Goal: Task Accomplishment & Management: Complete application form

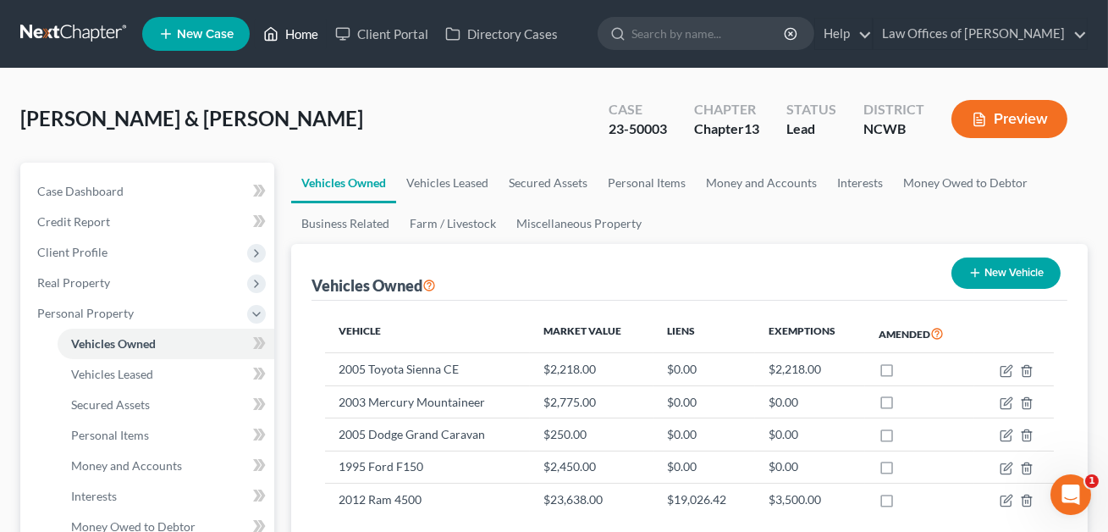
click at [301, 35] on link "Home" at bounding box center [291, 34] width 72 height 30
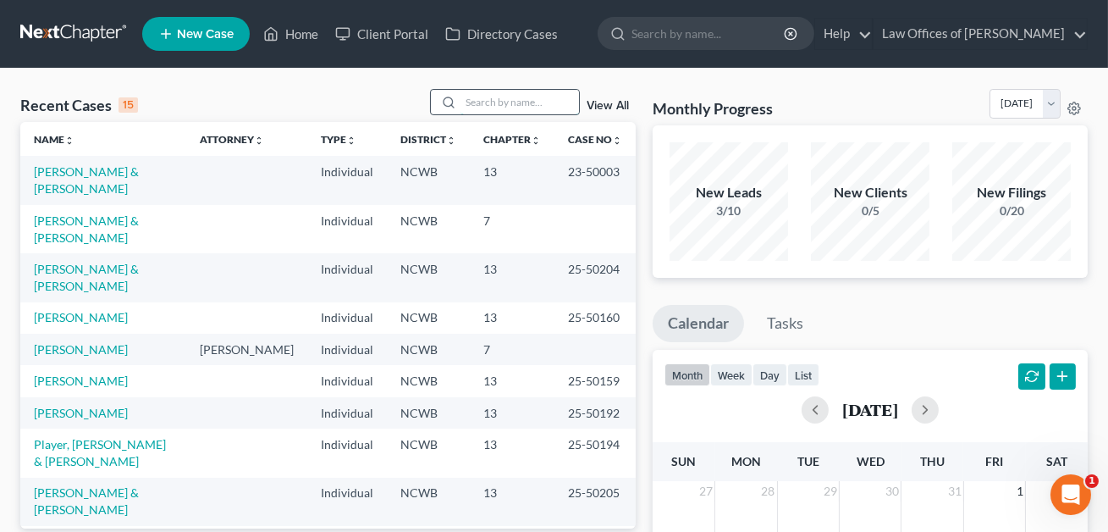
click at [474, 102] on input "search" at bounding box center [519, 102] width 118 height 25
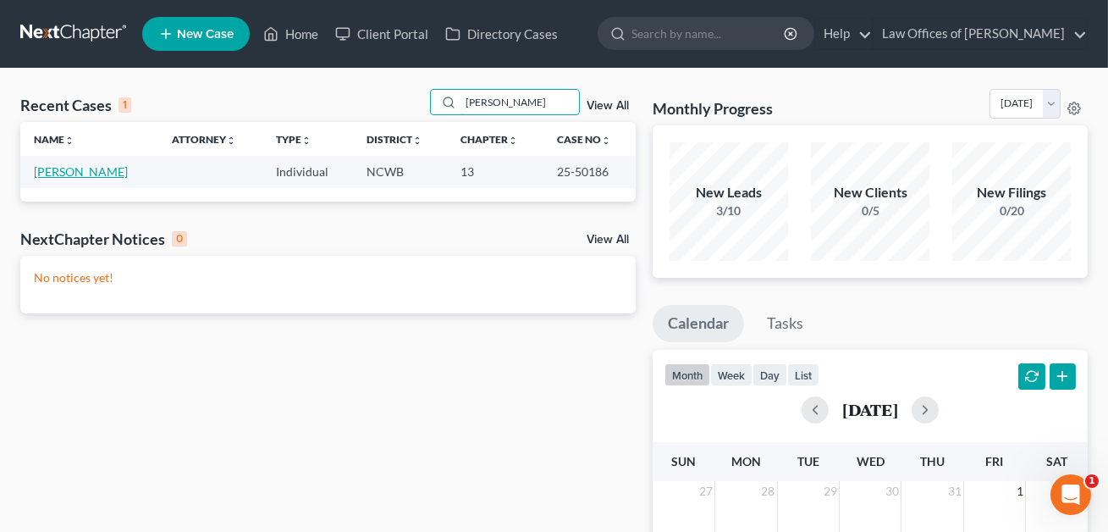
type input "[PERSON_NAME]"
click at [106, 170] on link "[PERSON_NAME]" at bounding box center [81, 171] width 94 height 14
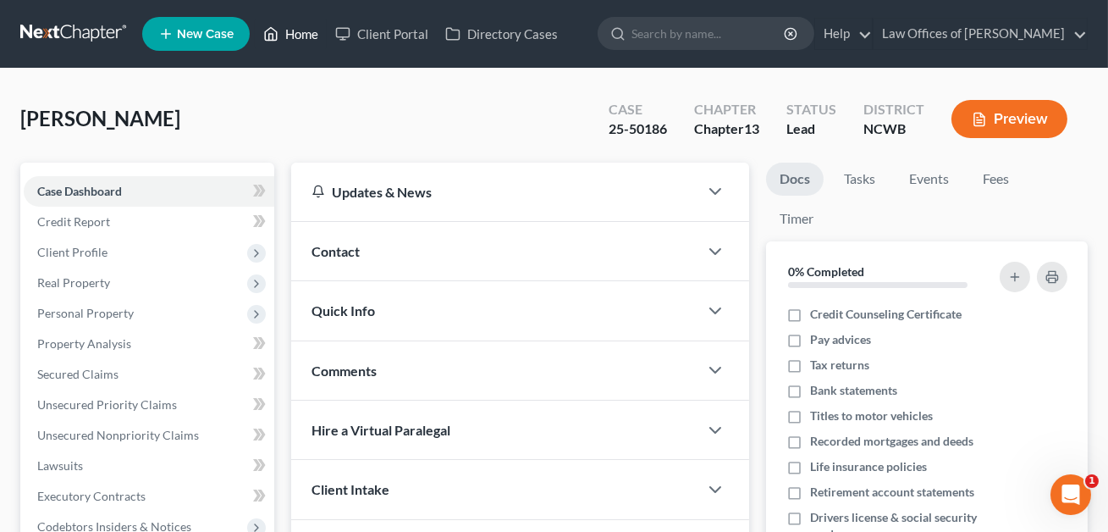
click at [297, 34] on link "Home" at bounding box center [291, 34] width 72 height 30
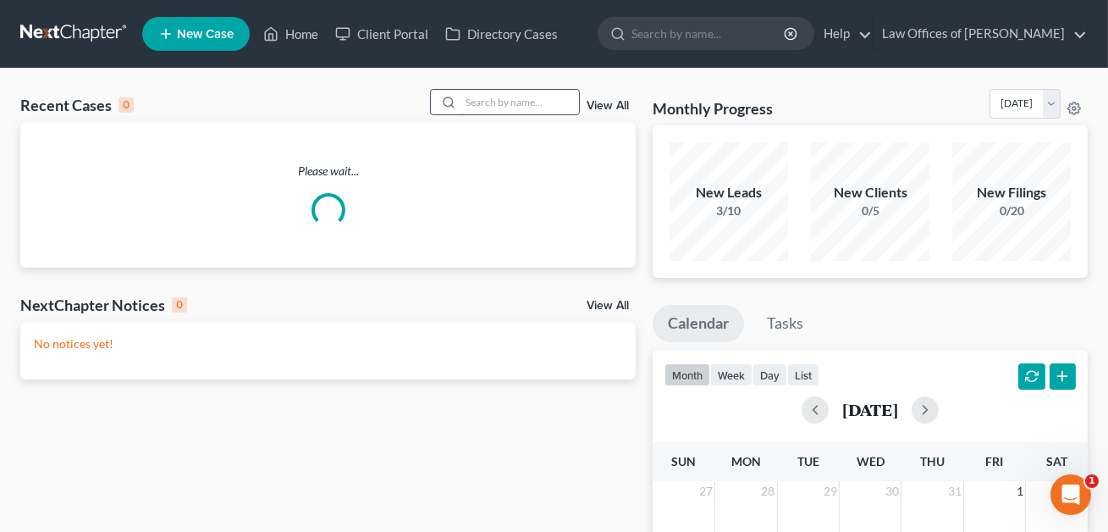
click at [471, 98] on input "search" at bounding box center [519, 102] width 118 height 25
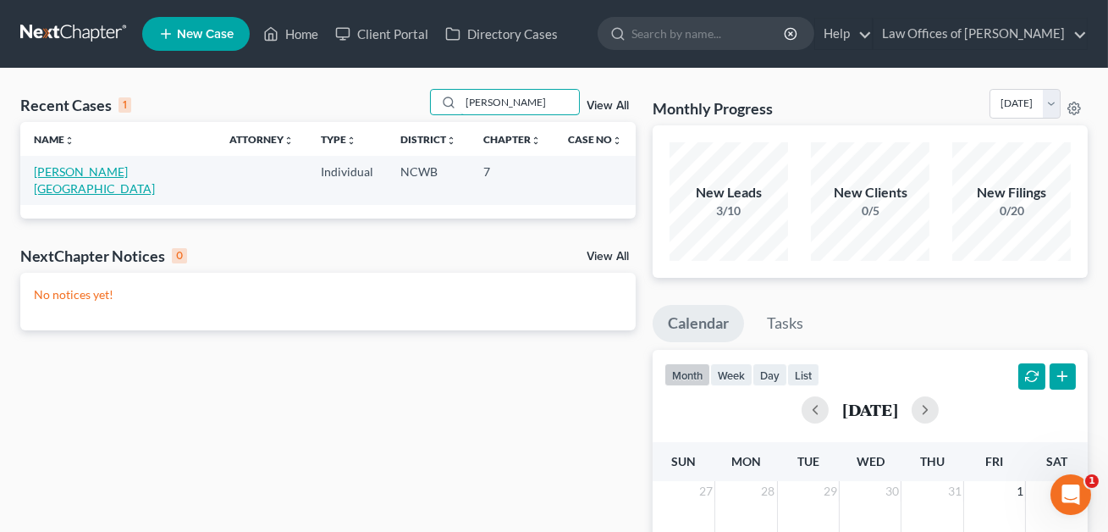
type input "[PERSON_NAME]"
click at [78, 174] on link "[PERSON_NAME][GEOGRAPHIC_DATA]" at bounding box center [94, 179] width 121 height 31
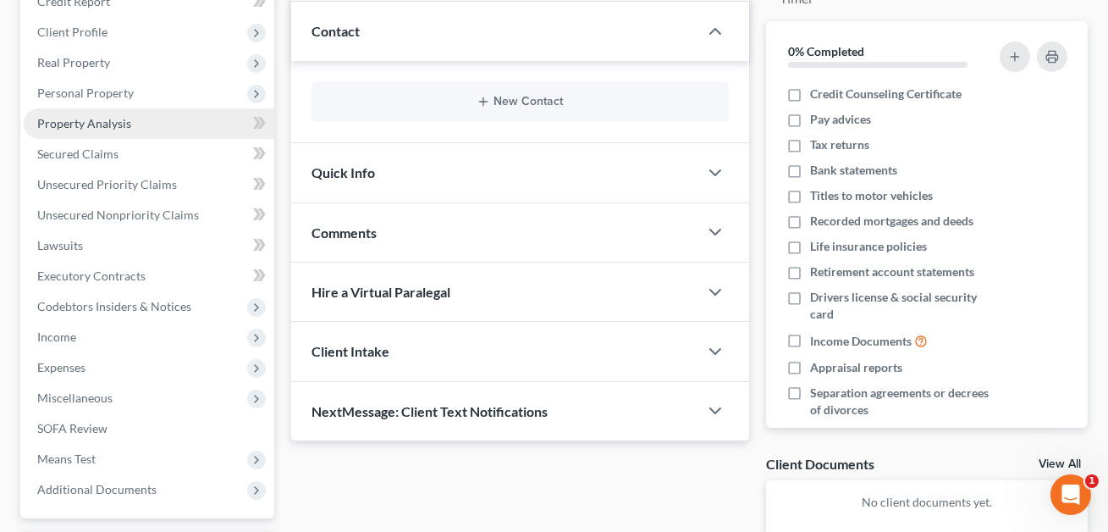
scroll to position [345, 0]
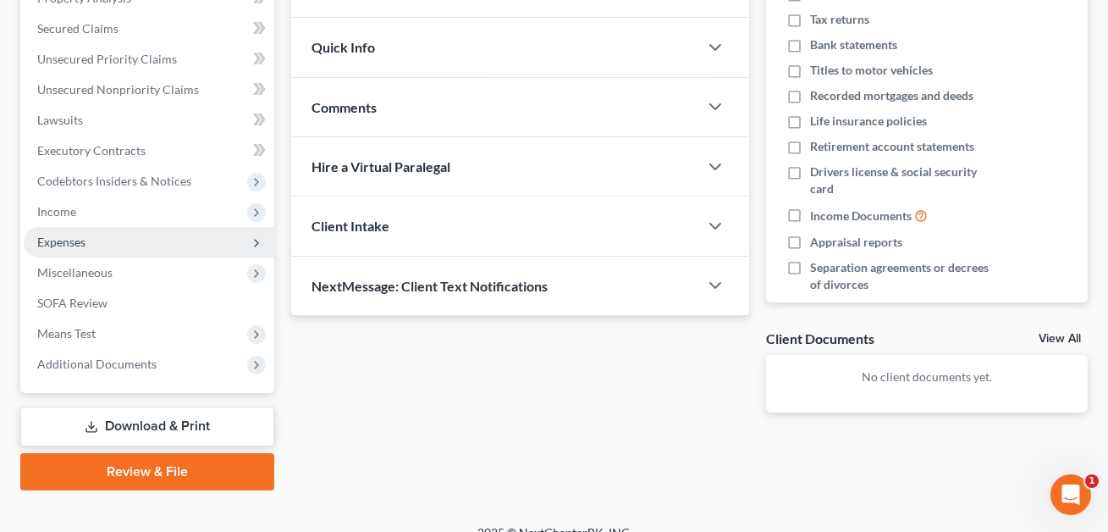
click at [68, 240] on span "Expenses" at bounding box center [61, 241] width 48 height 14
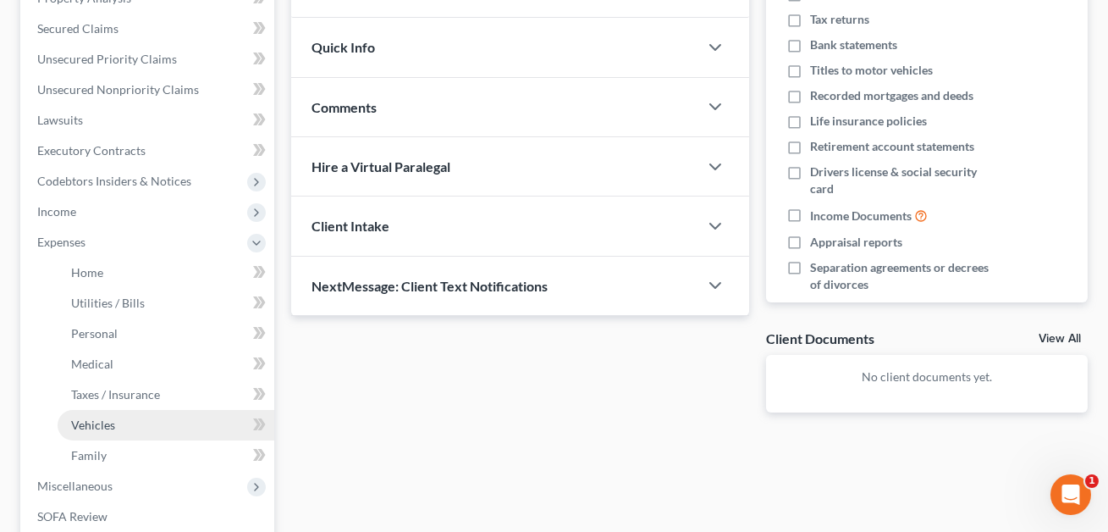
click at [97, 427] on span "Vehicles" at bounding box center [93, 424] width 44 height 14
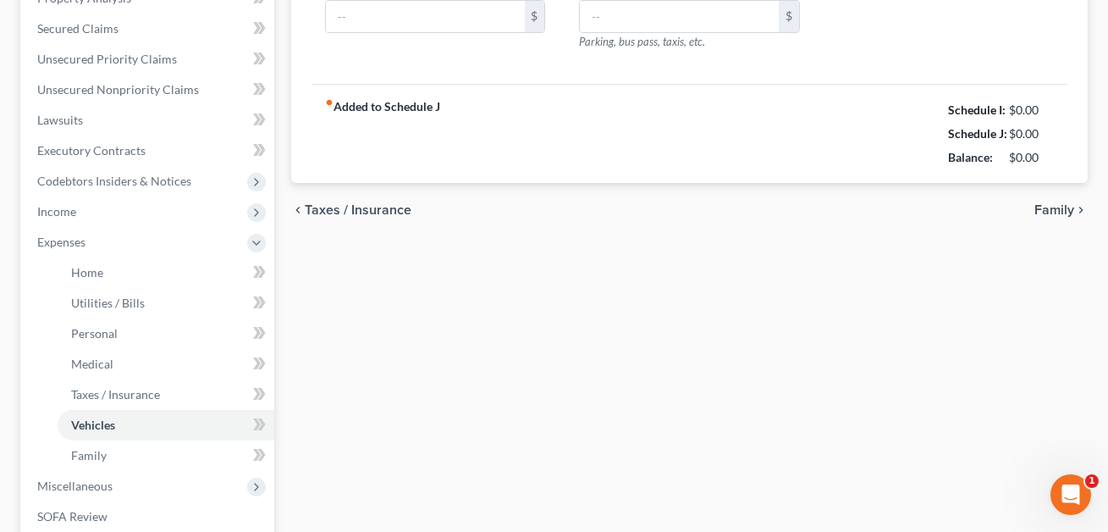
type input "120.00"
type input "400.00"
type input "0.00"
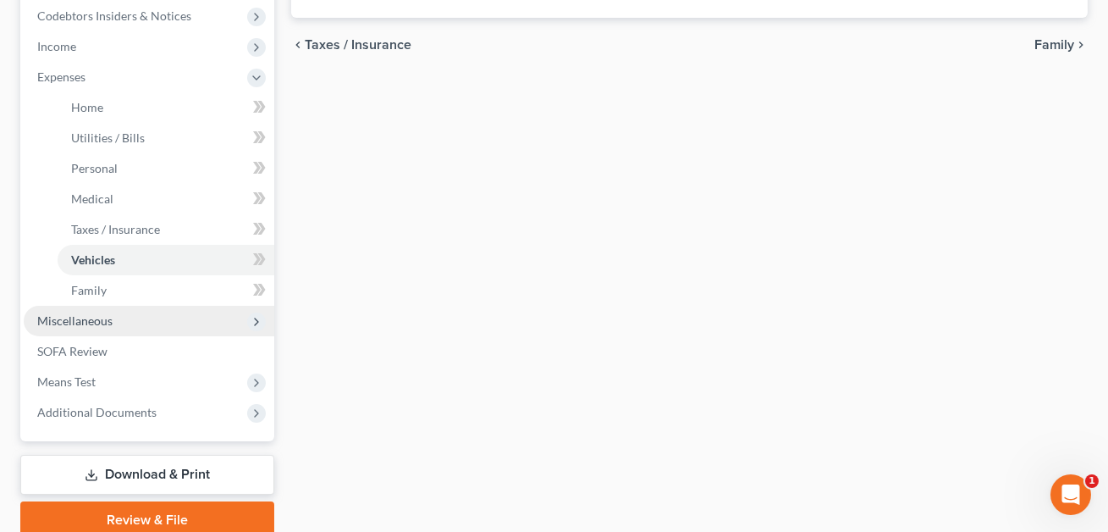
scroll to position [579, 0]
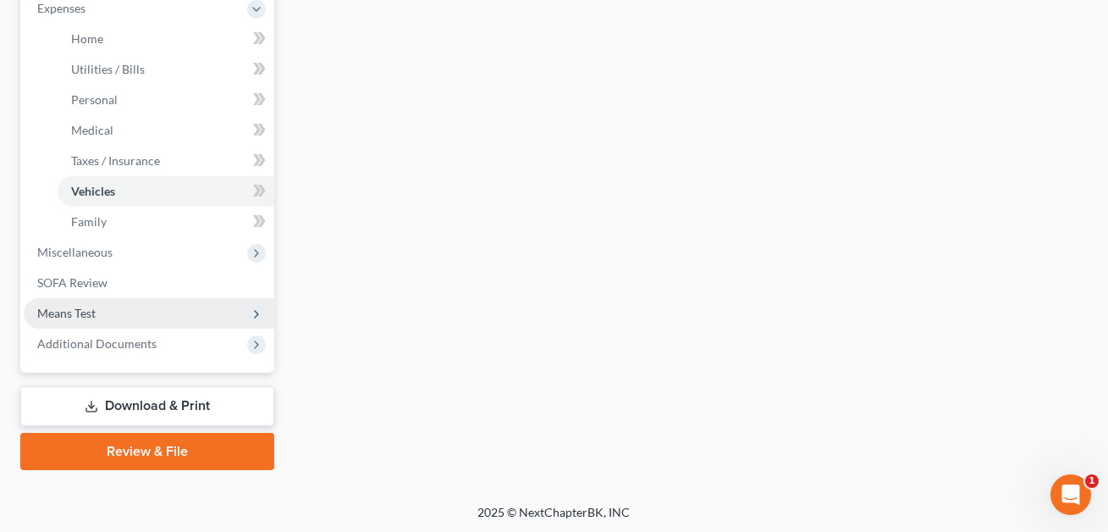
click at [69, 311] on span "Means Test" at bounding box center [66, 313] width 58 height 14
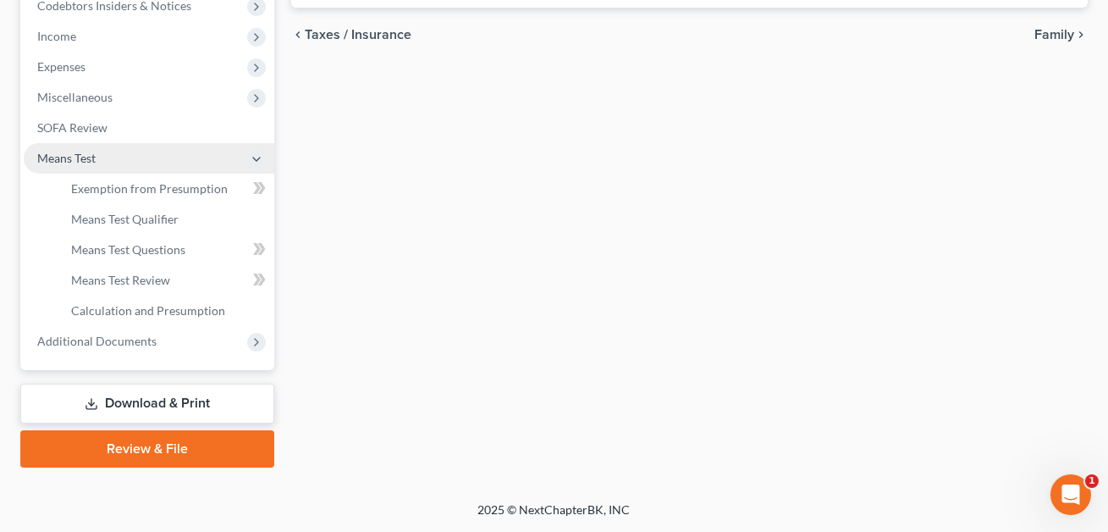
scroll to position [518, 0]
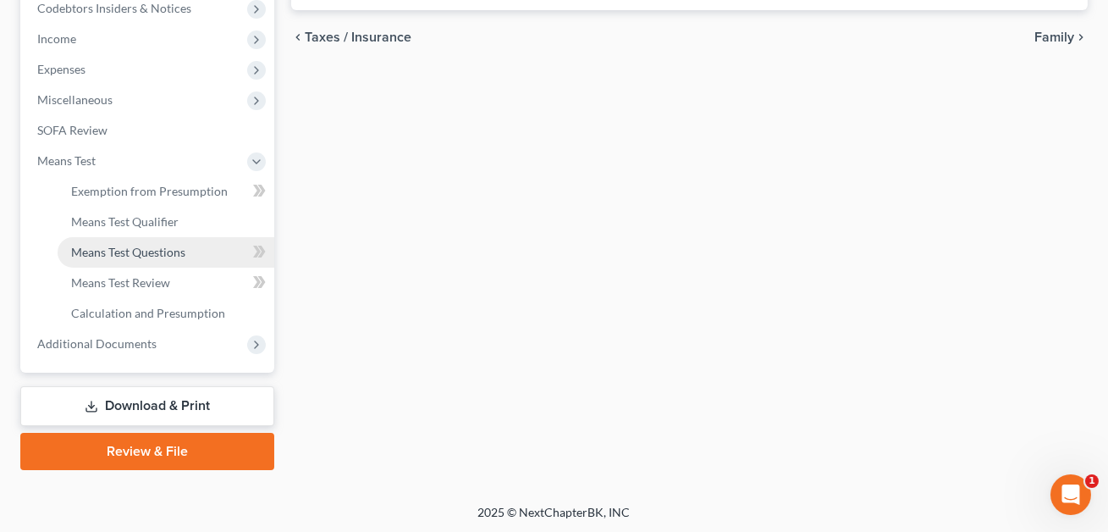
click at [132, 248] on span "Means Test Questions" at bounding box center [128, 252] width 114 height 14
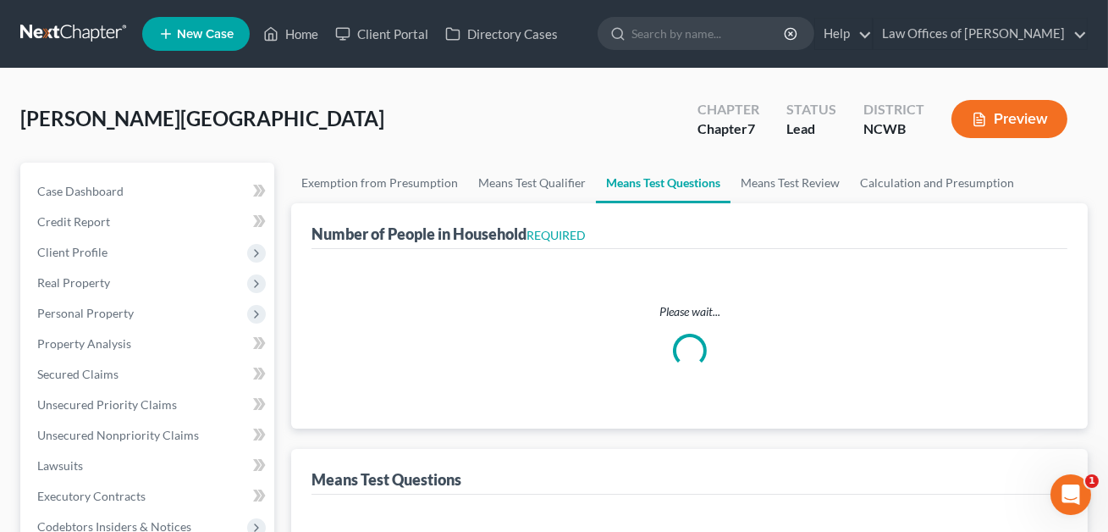
select select "1"
select select "60"
select select "1"
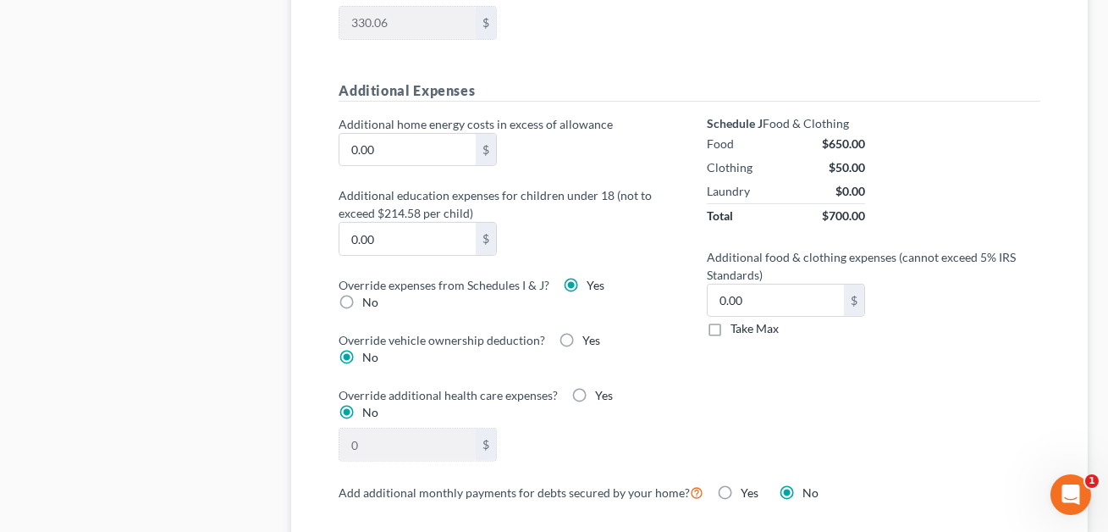
scroll to position [780, 0]
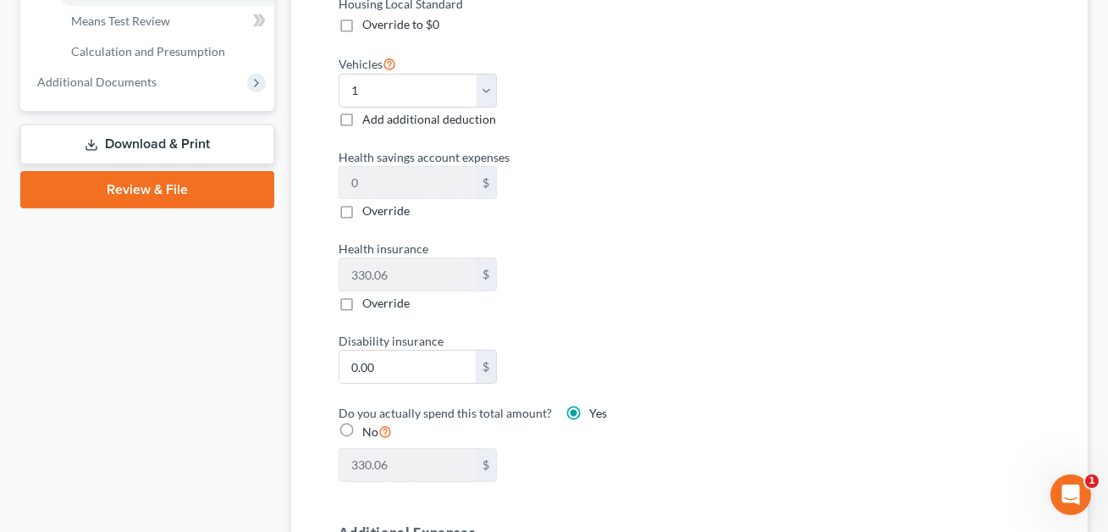
click at [179, 144] on link "Download & Print" at bounding box center [147, 144] width 254 height 40
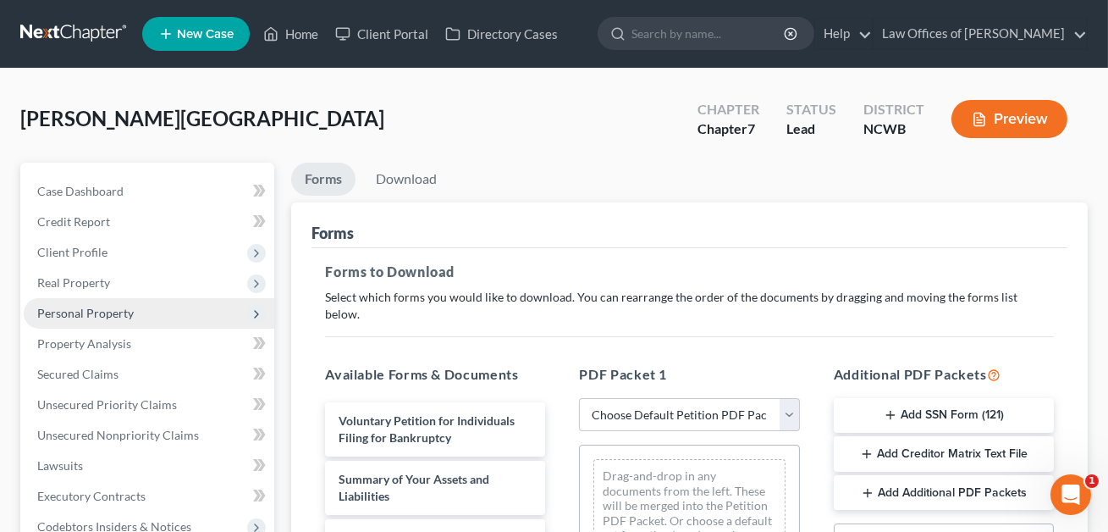
click at [77, 313] on span "Personal Property" at bounding box center [85, 313] width 96 height 14
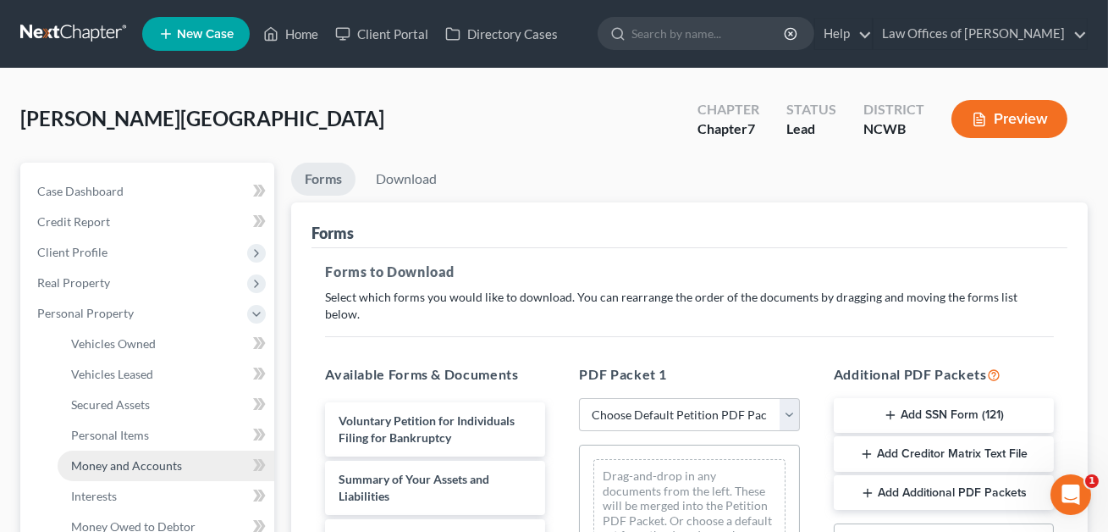
click at [105, 462] on span "Money and Accounts" at bounding box center [126, 465] width 111 height 14
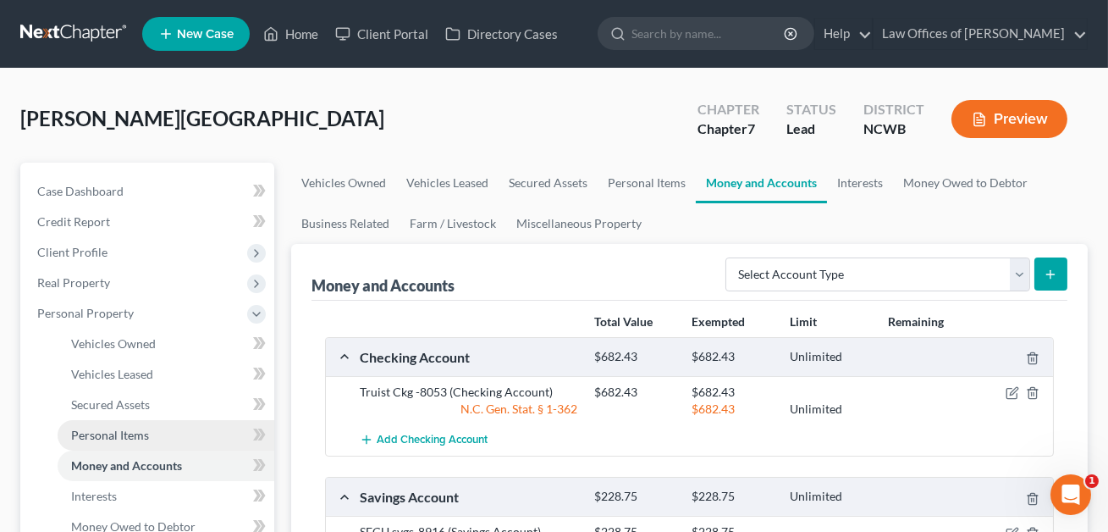
click at [112, 425] on link "Personal Items" at bounding box center [166, 435] width 217 height 30
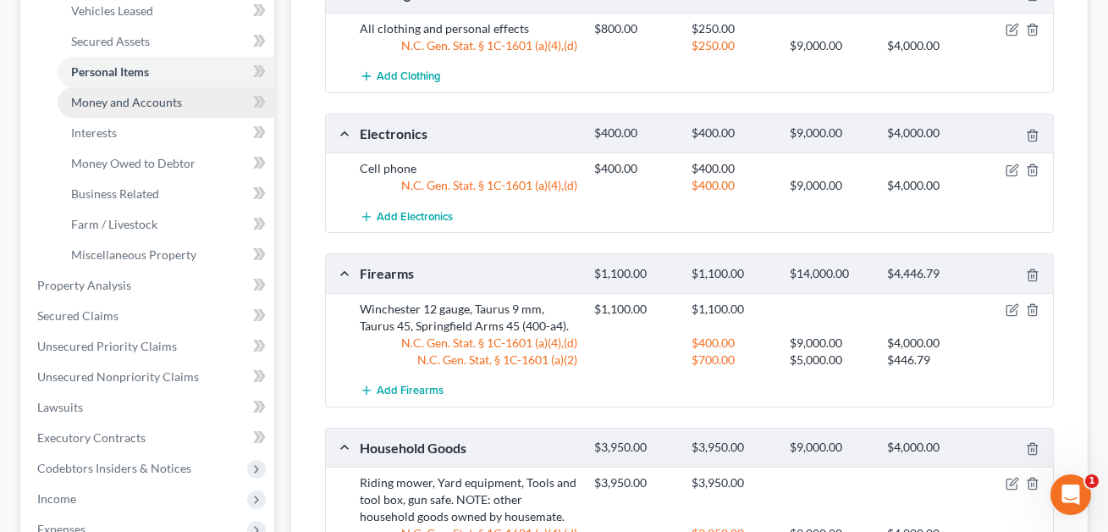
scroll to position [262, 0]
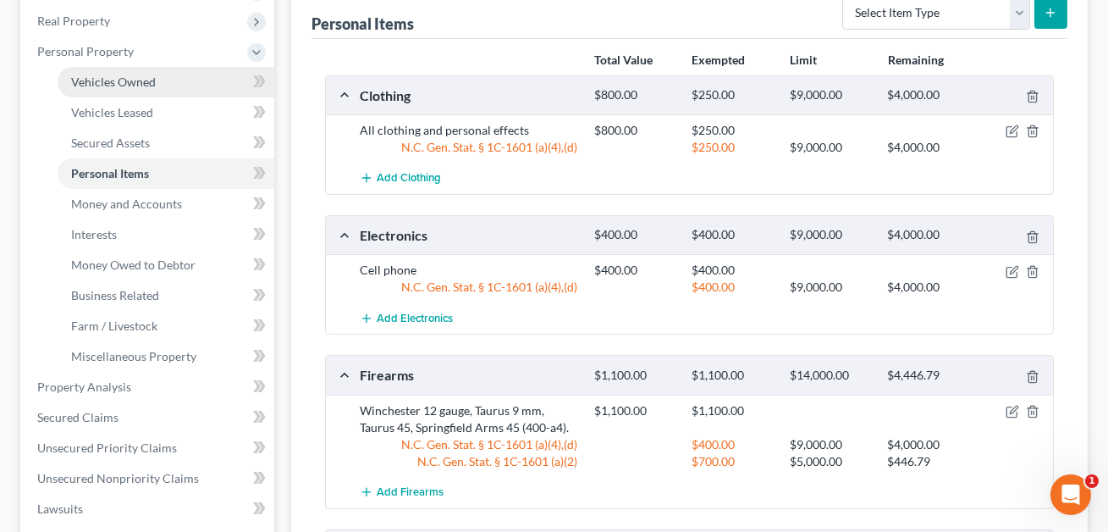
click at [113, 87] on span "Vehicles Owned" at bounding box center [113, 81] width 85 height 14
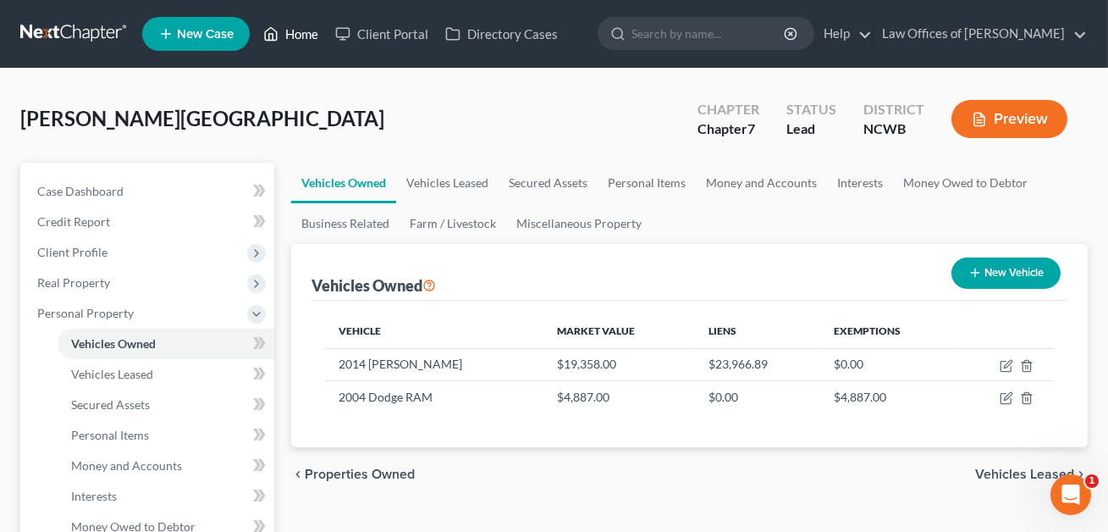
click at [305, 26] on link "Home" at bounding box center [291, 34] width 72 height 30
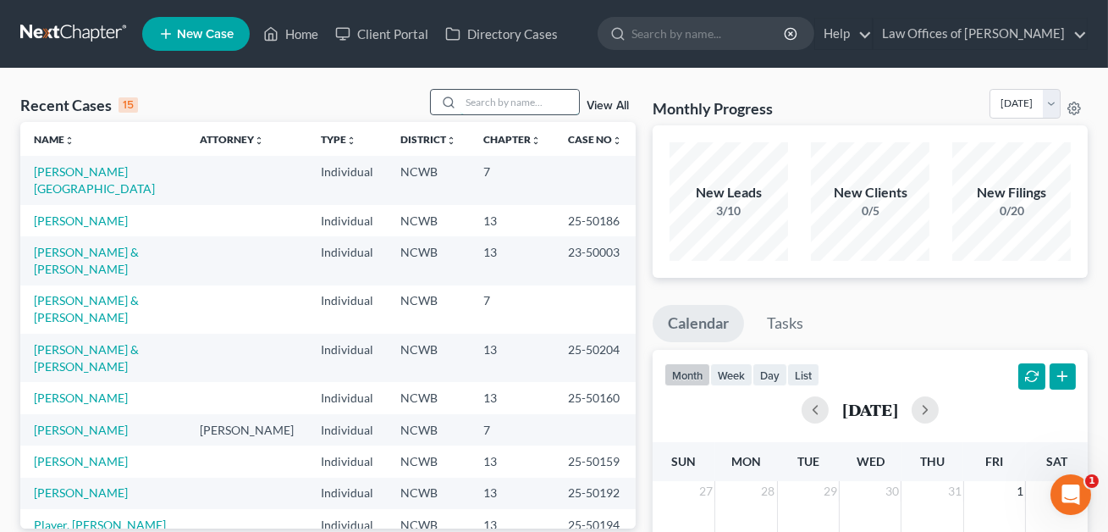
click at [471, 104] on input "search" at bounding box center [519, 102] width 118 height 25
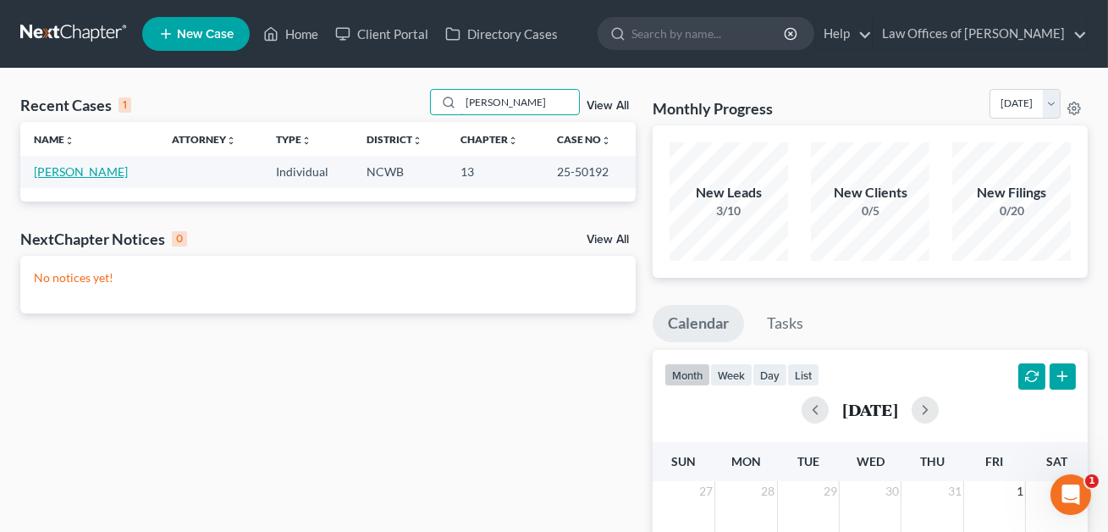
type input "[PERSON_NAME]"
click at [96, 171] on link "[PERSON_NAME]" at bounding box center [81, 171] width 94 height 14
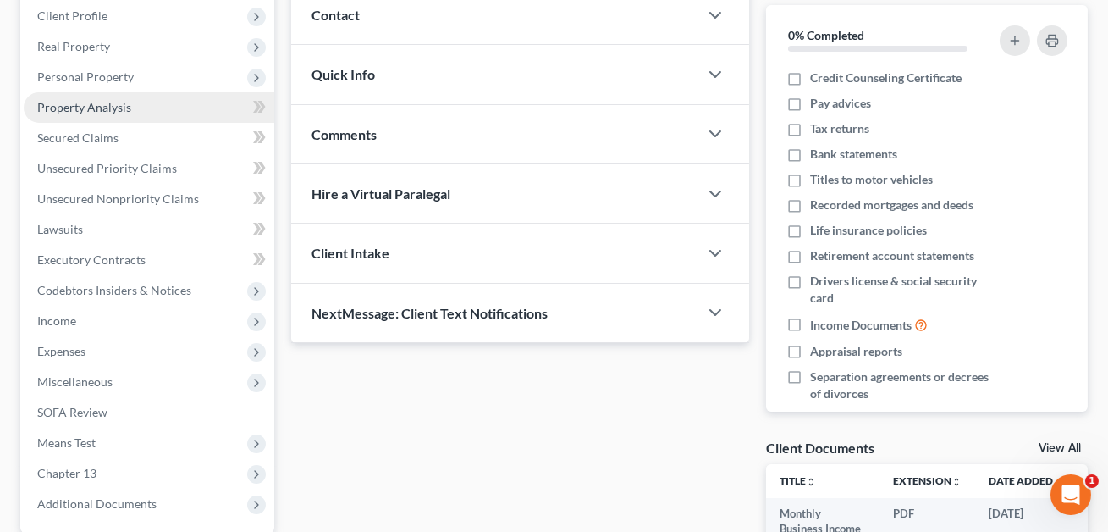
scroll to position [245, 0]
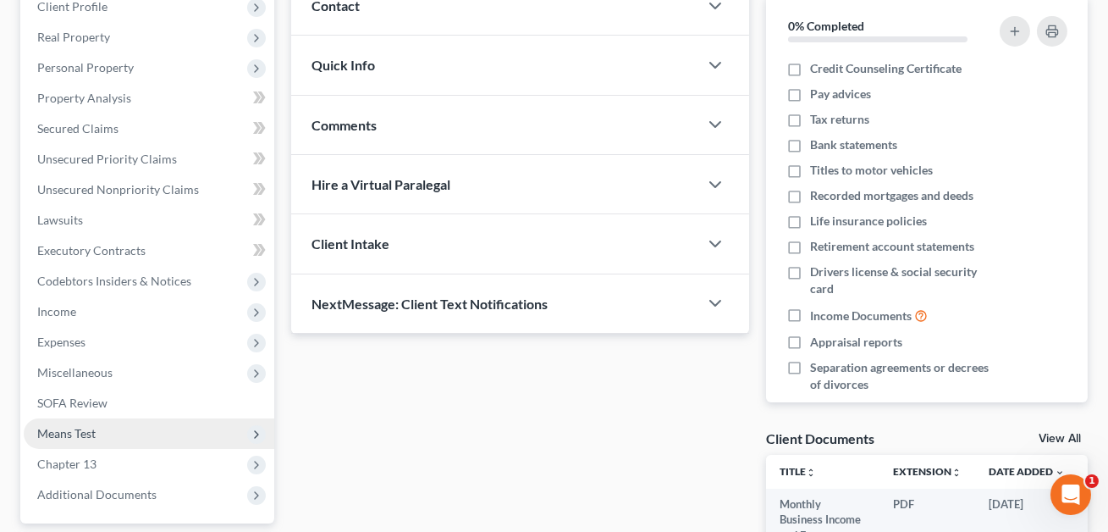
click at [69, 429] on span "Means Test" at bounding box center [66, 433] width 58 height 14
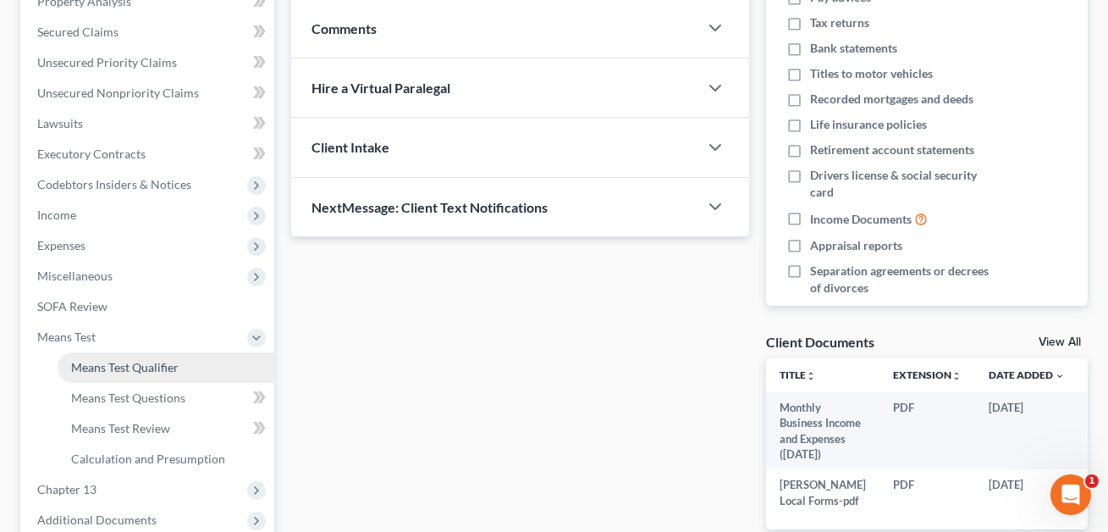
scroll to position [386, 0]
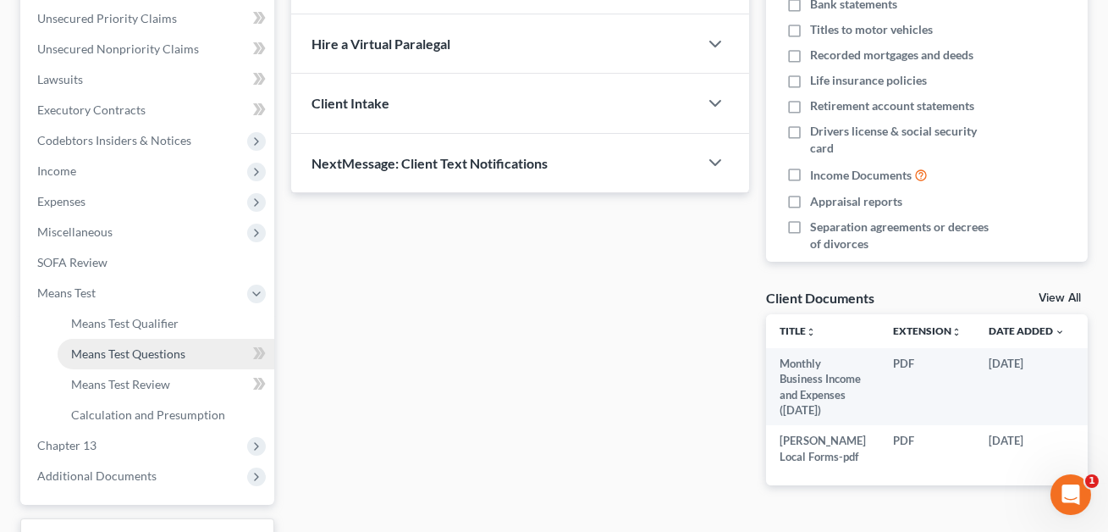
click at [128, 359] on link "Means Test Questions" at bounding box center [166, 354] width 217 height 30
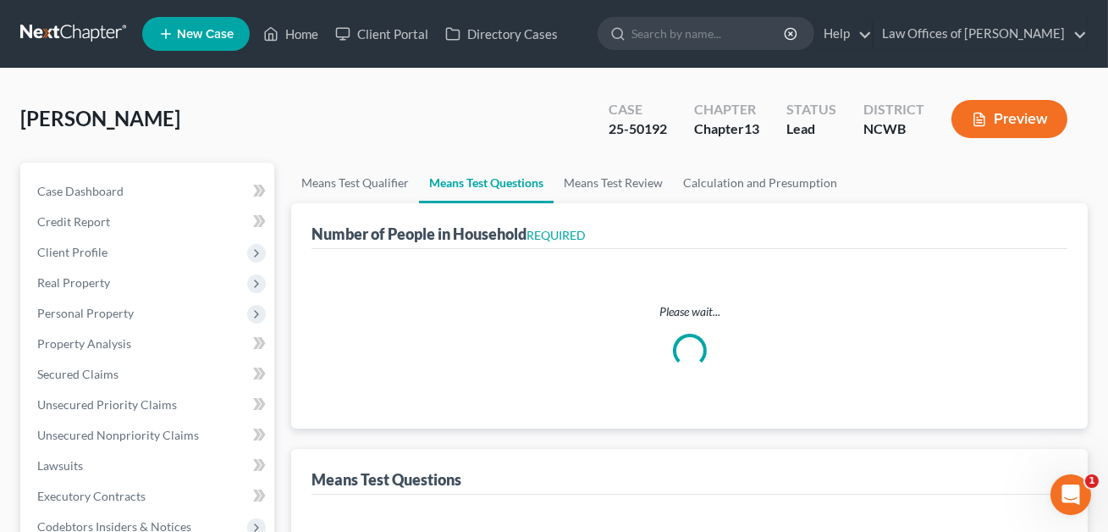
select select "0"
select select "60"
select select "1"
select select "60"
select select "1"
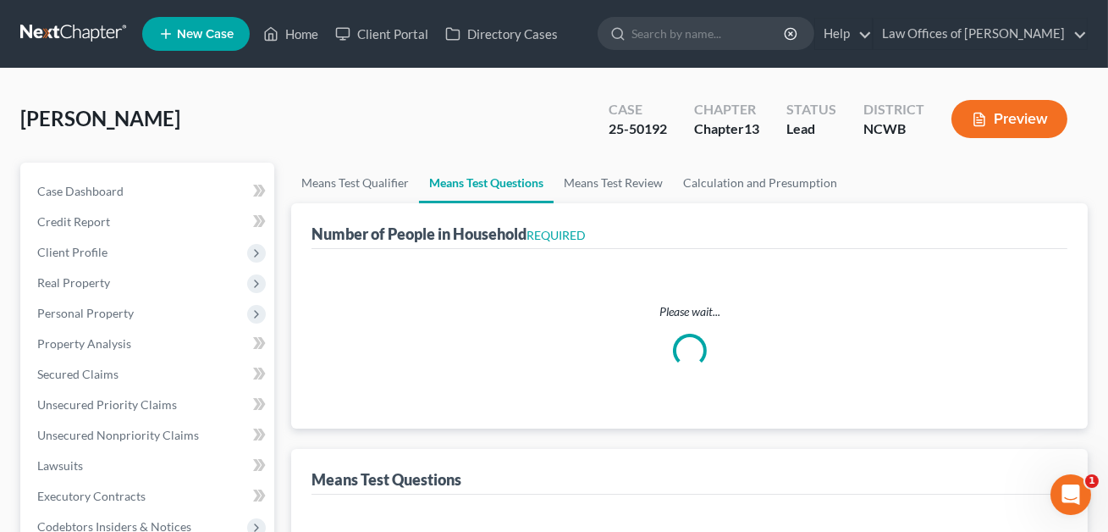
select select "60"
select select "1"
select select "60"
select select "0"
select select "60"
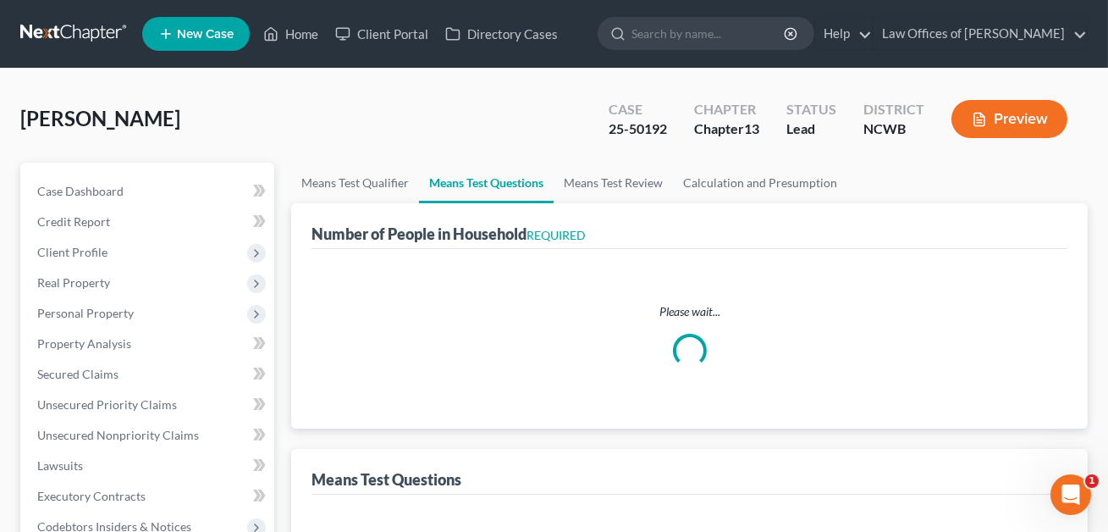
select select "1"
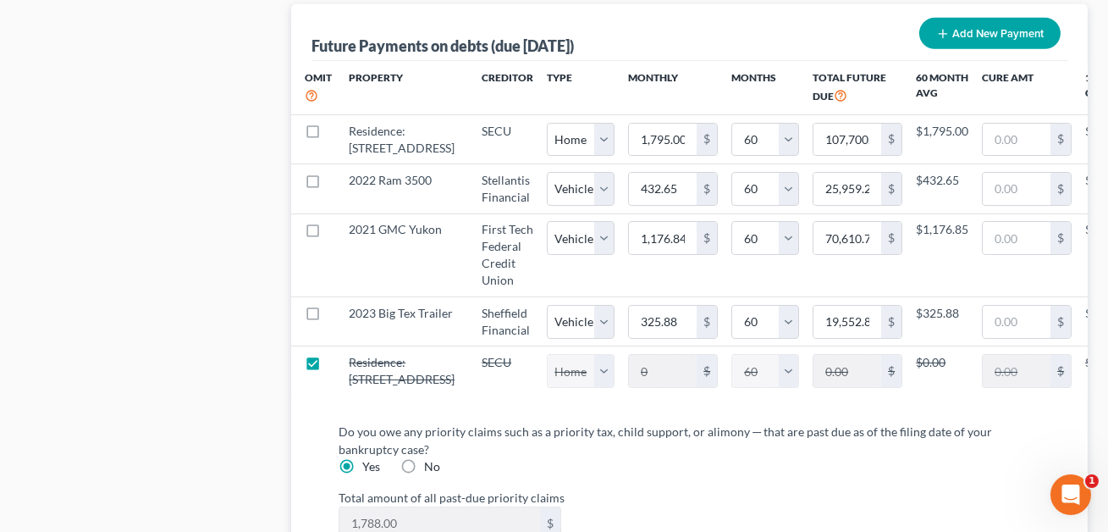
scroll to position [1783, 0]
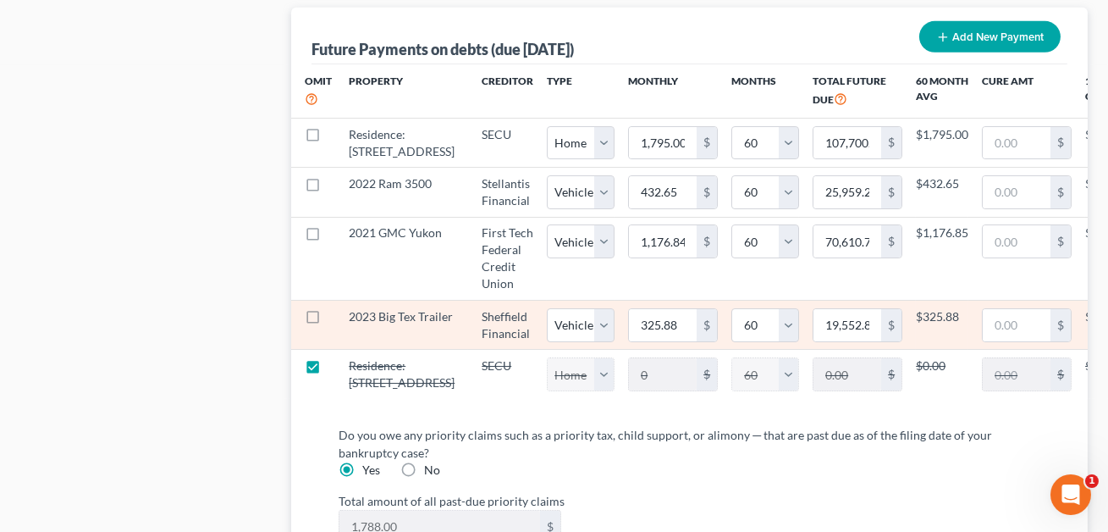
click at [328, 321] on label at bounding box center [328, 321] width 0 height 0
click at [335, 319] on input "checkbox" at bounding box center [340, 313] width 11 height 11
checkbox input "true"
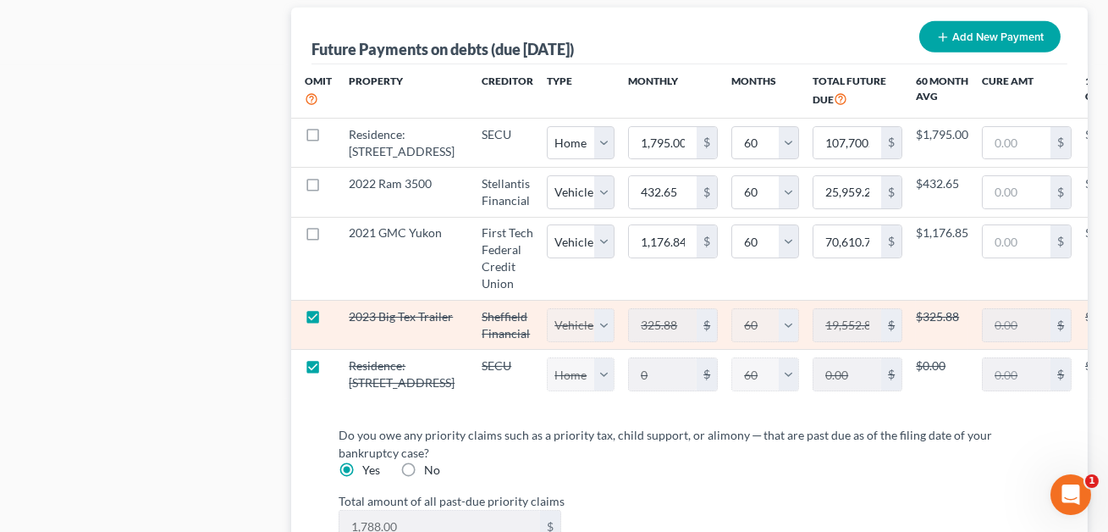
select select "1"
select select "60"
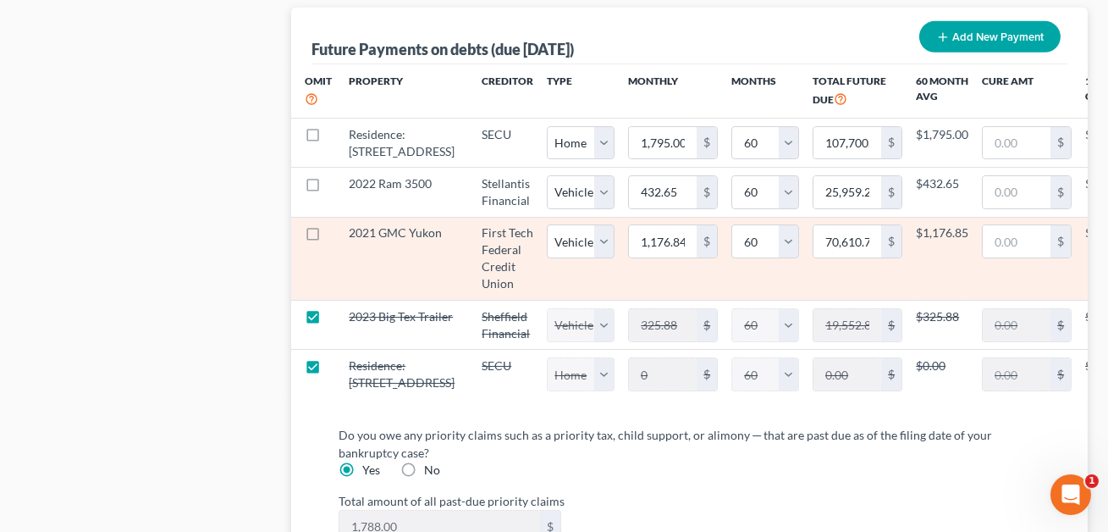
click at [328, 237] on label at bounding box center [328, 237] width 0 height 0
click at [335, 235] on input "checkbox" at bounding box center [340, 229] width 11 height 11
checkbox input "true"
select select "1"
select select "60"
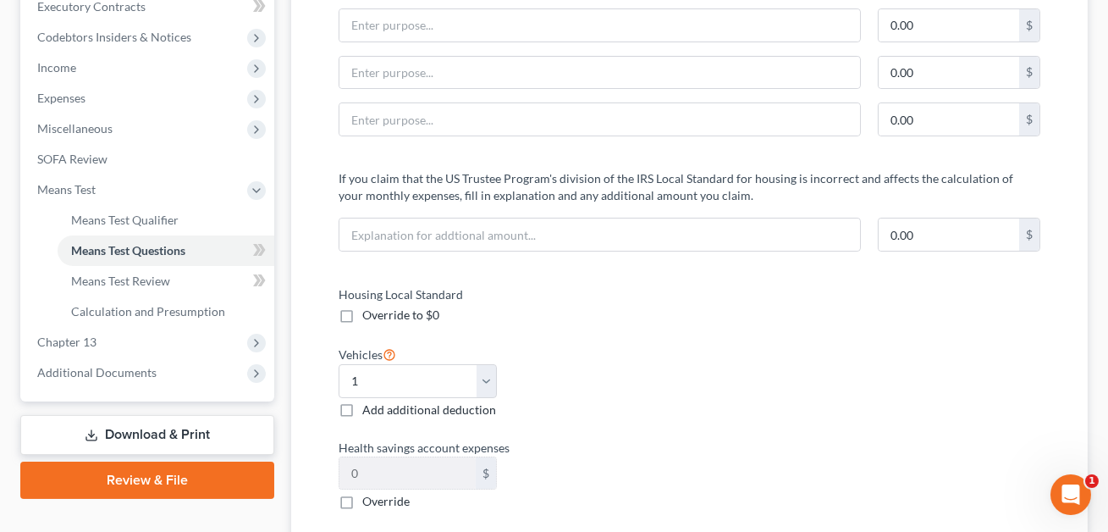
scroll to position [0, 0]
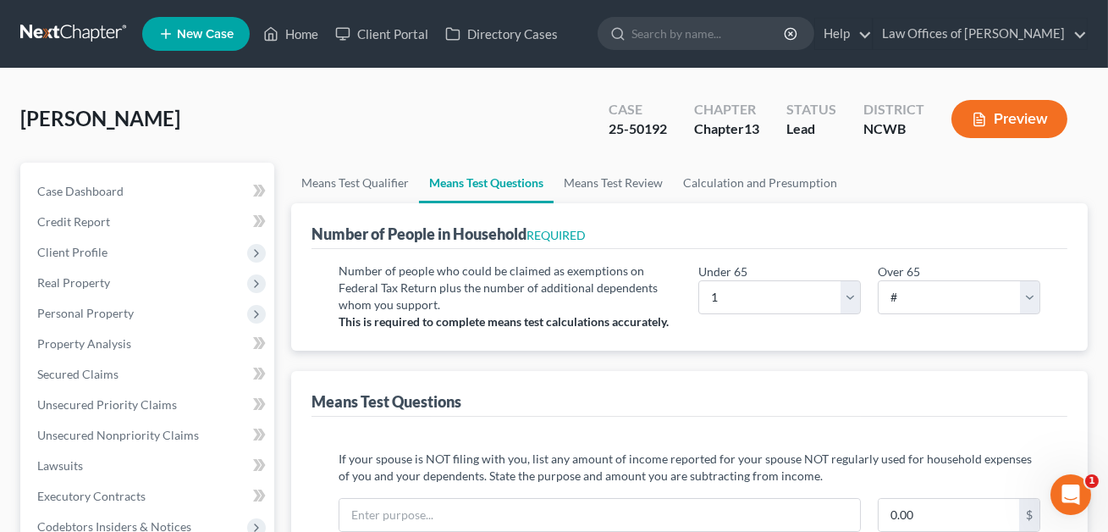
click at [1005, 129] on button "Preview" at bounding box center [1009, 119] width 116 height 38
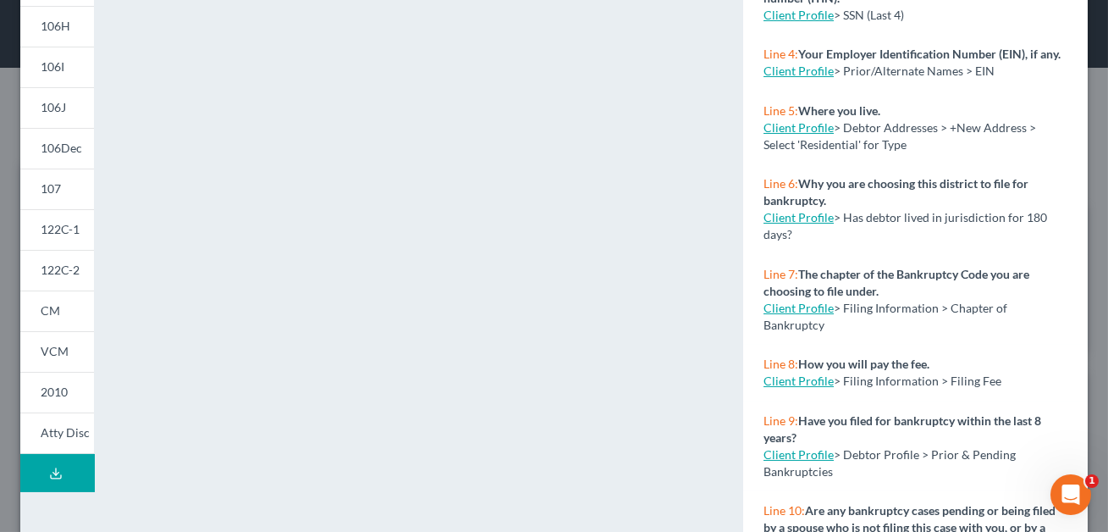
scroll to position [422, 0]
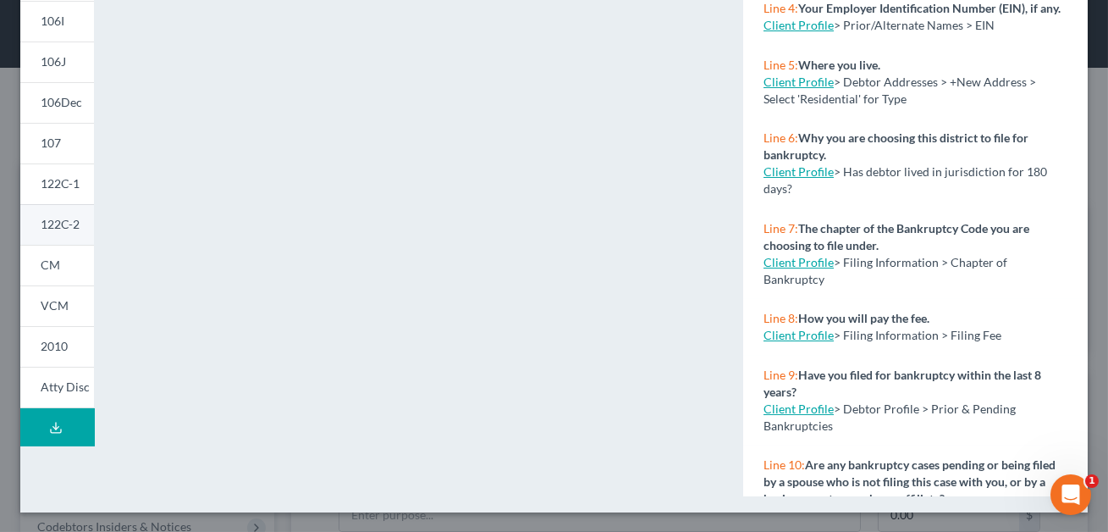
click at [65, 226] on span "122C-2" at bounding box center [60, 224] width 39 height 14
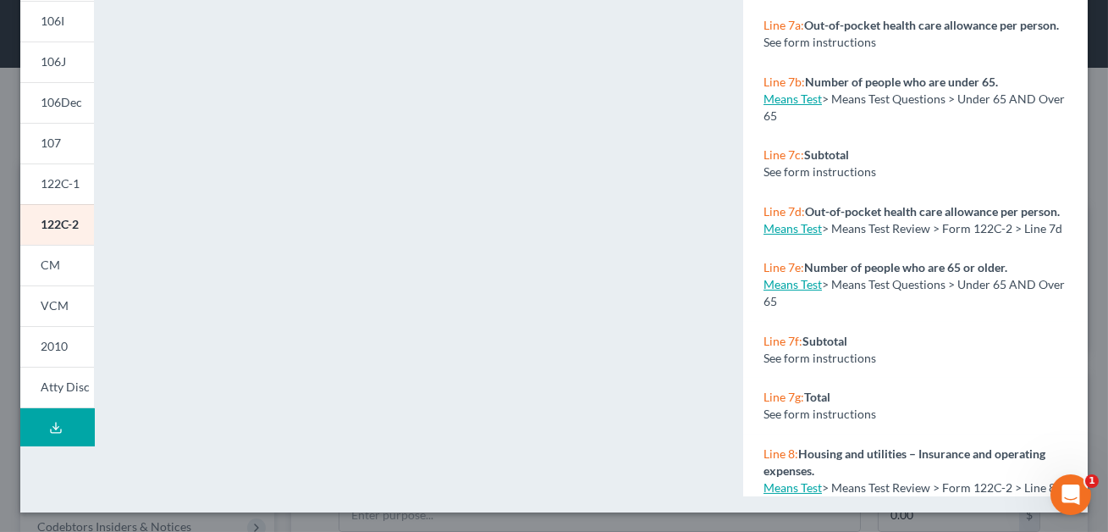
scroll to position [0, 0]
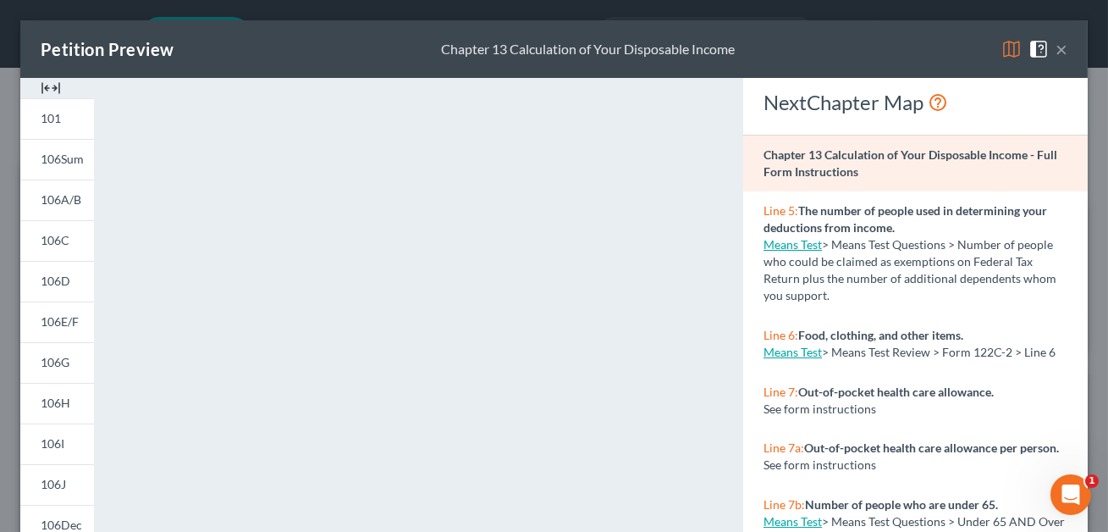
click at [1063, 53] on button "×" at bounding box center [1061, 49] width 12 height 20
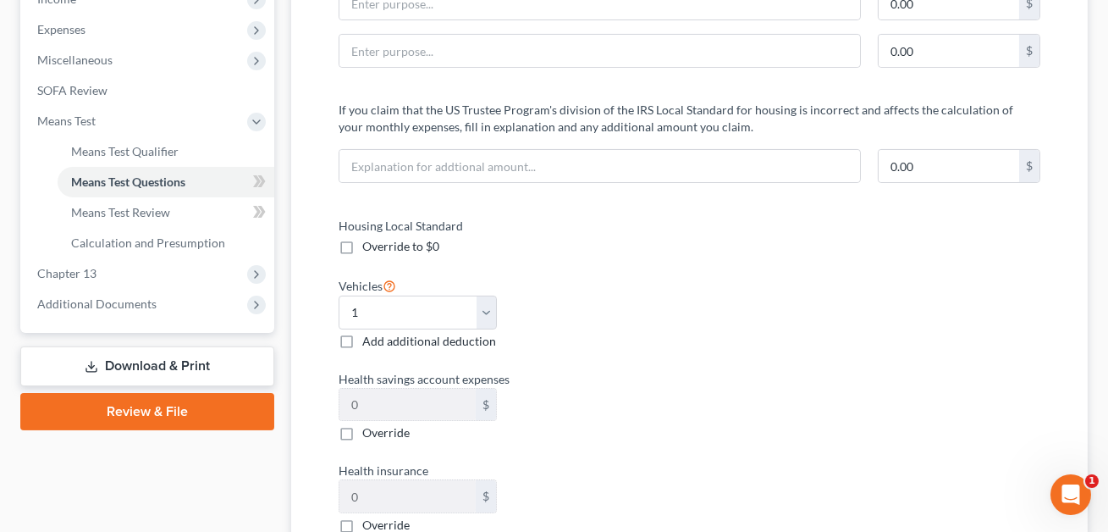
scroll to position [562, 0]
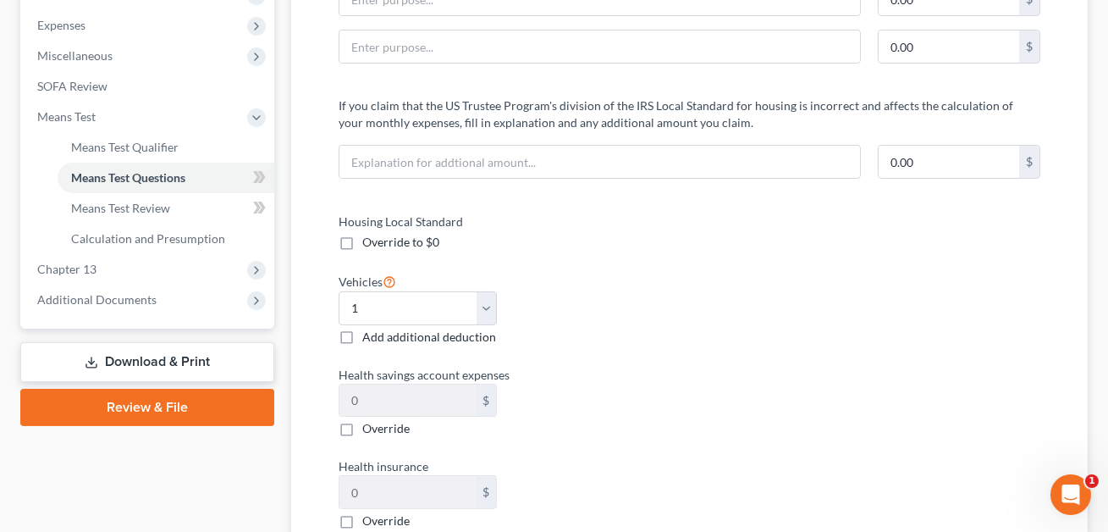
click at [149, 361] on link "Download & Print" at bounding box center [147, 362] width 254 height 40
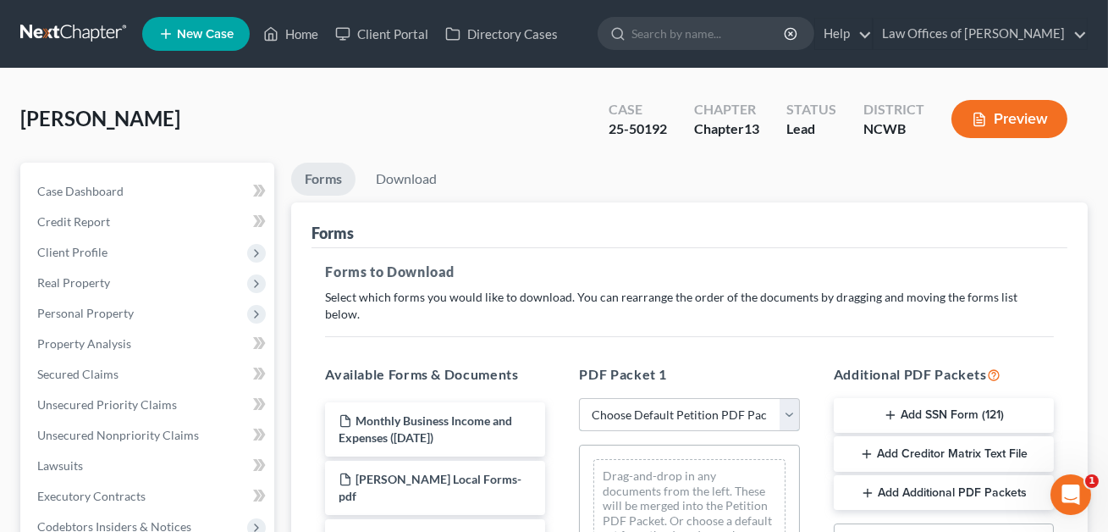
click at [662, 399] on select "Choose Default Petition PDF Packet Complete Bankruptcy Petition (all forms and …" at bounding box center [689, 415] width 220 height 34
select select "2"
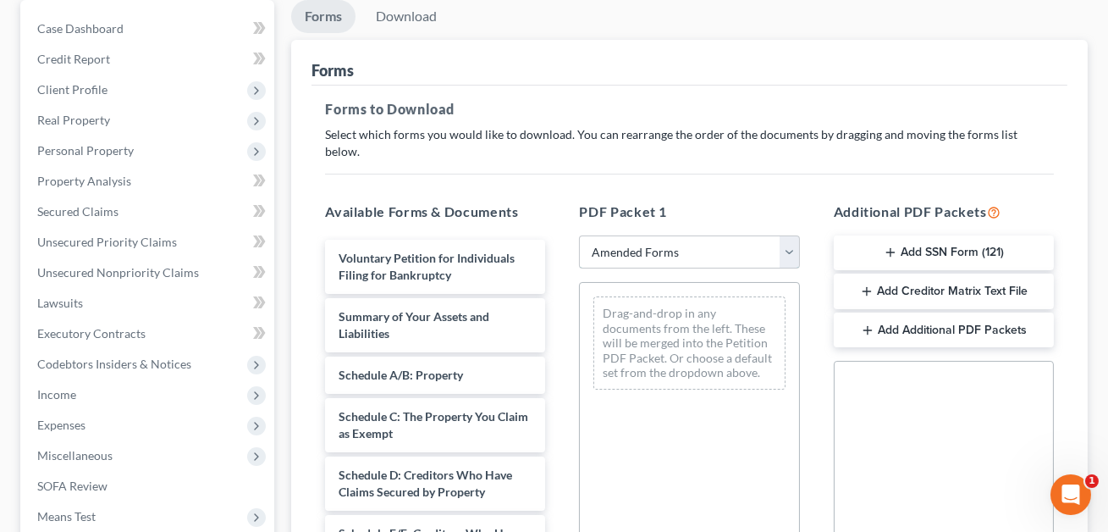
scroll to position [230, 0]
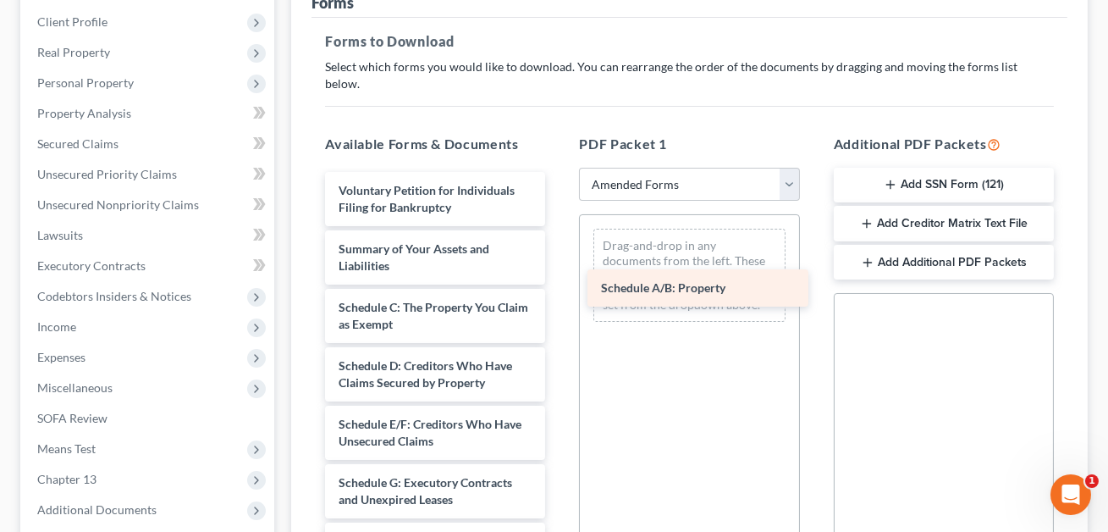
drag, startPoint x: 441, startPoint y: 295, endPoint x: 703, endPoint y: 295, distance: 262.4
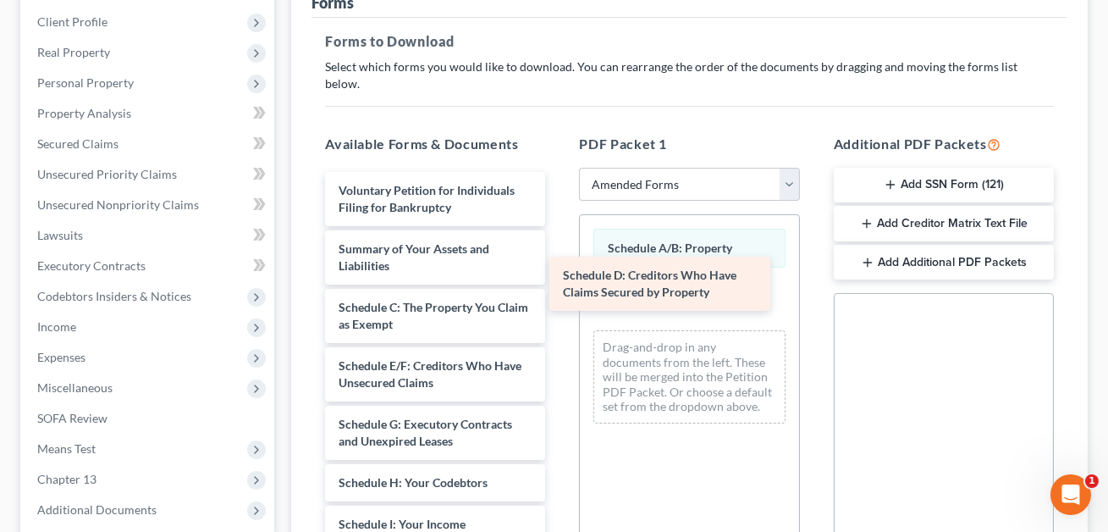
drag, startPoint x: 397, startPoint y: 350, endPoint x: 631, endPoint y: 269, distance: 247.9
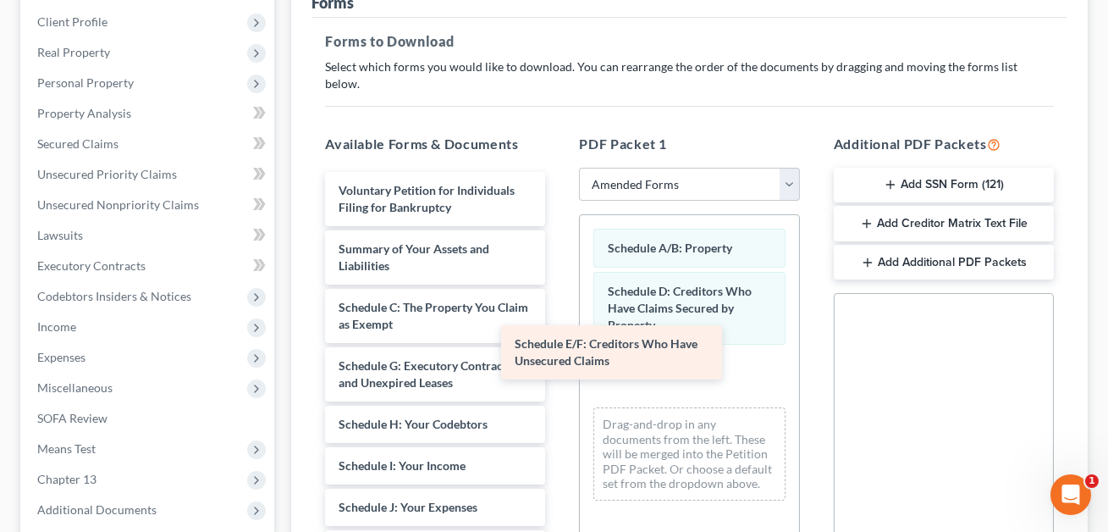
drag, startPoint x: 428, startPoint y: 355, endPoint x: 658, endPoint y: 347, distance: 230.3
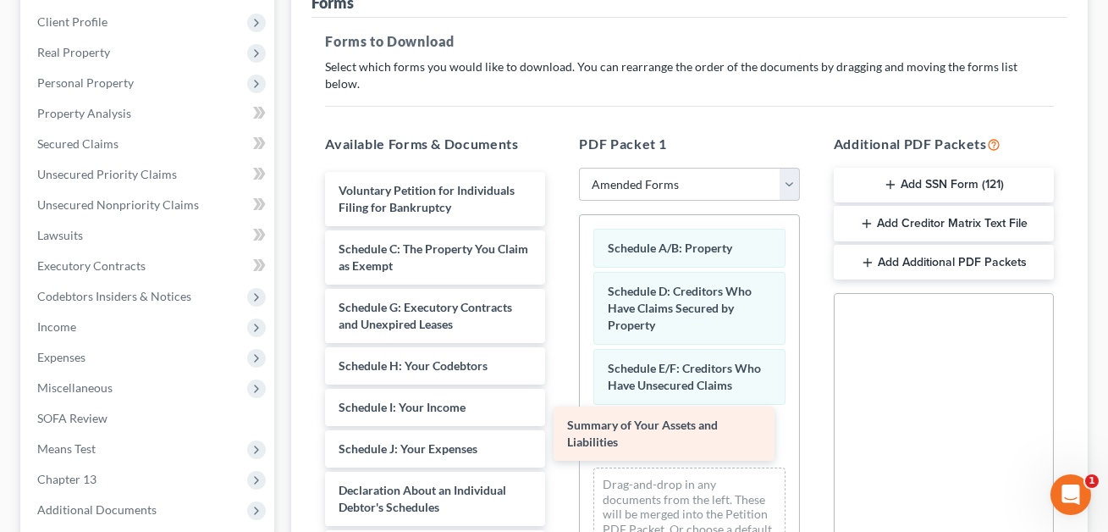
drag, startPoint x: 414, startPoint y: 233, endPoint x: 642, endPoint y: 428, distance: 300.7
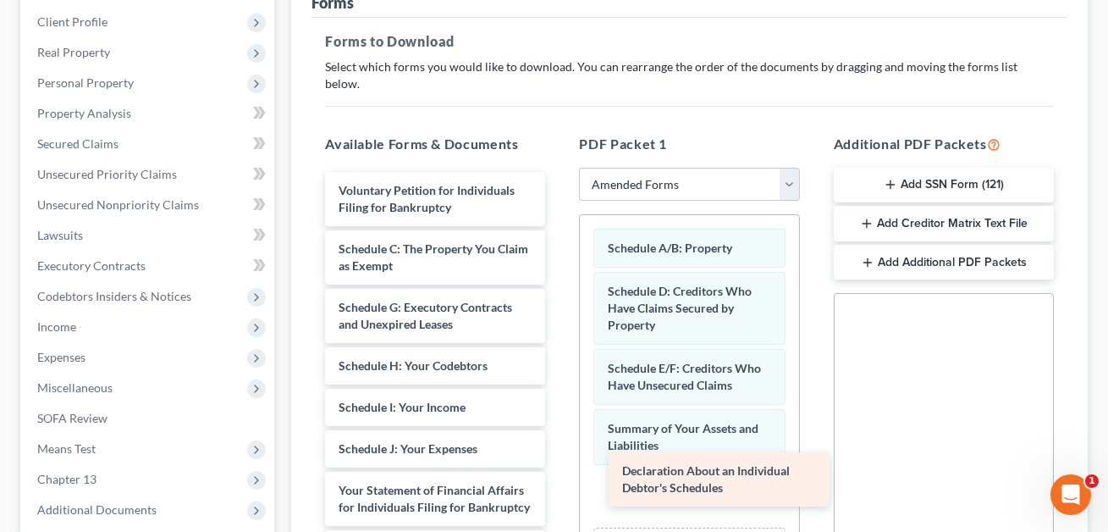
drag, startPoint x: 400, startPoint y: 475, endPoint x: 690, endPoint y: 475, distance: 289.5
click at [559, 475] on div "Declaration About an Individual Debtor's Schedules Voluntary Petition for Indiv…" at bounding box center [434, 515] width 247 height 687
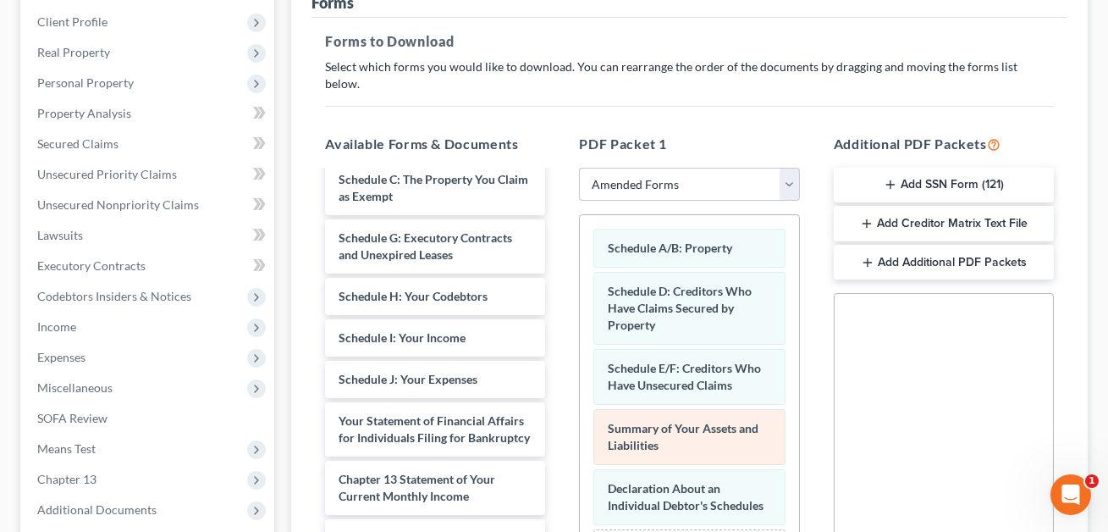
scroll to position [512, 0]
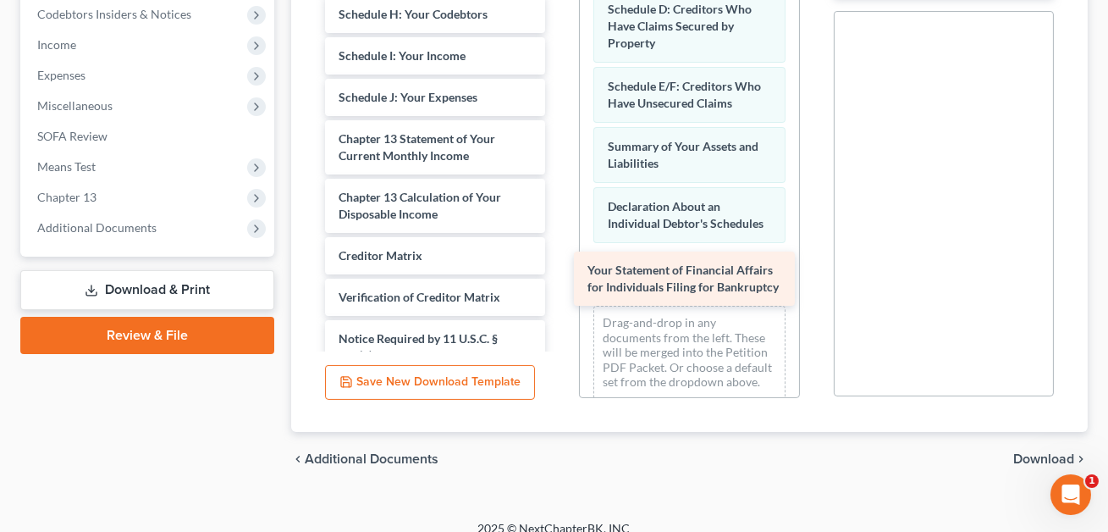
drag, startPoint x: 445, startPoint y: 121, endPoint x: 698, endPoint y: 267, distance: 292.0
click at [559, 267] on div "Your Statement of Financial Affairs for Individuals Filing for Bankruptcy Volun…" at bounding box center [434, 135] width 247 height 629
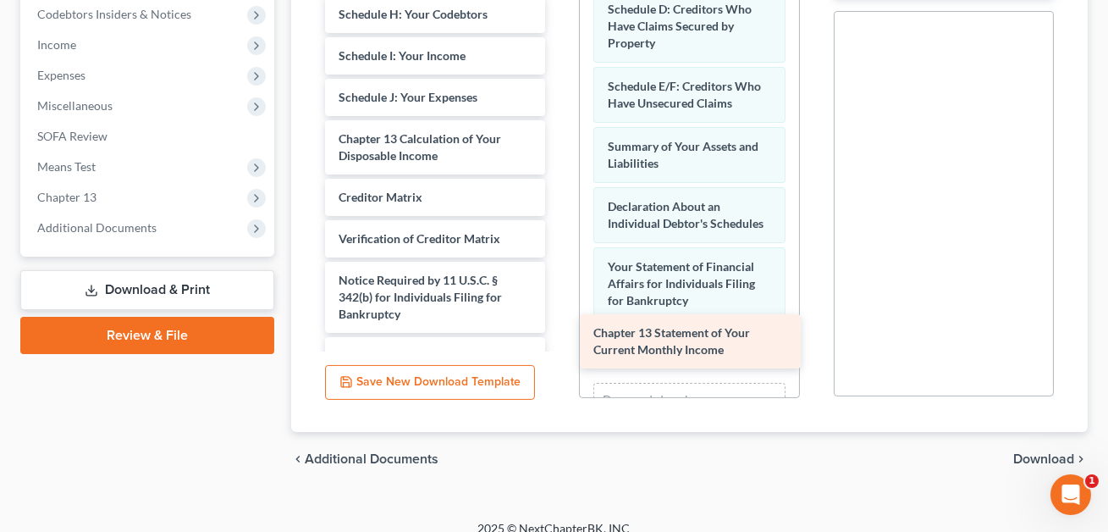
drag, startPoint x: 407, startPoint y: 129, endPoint x: 668, endPoint y: 322, distance: 324.8
click at [559, 322] on div "Chapter 13 Statement of Your Current Monthly Income Voluntary Petition for Indi…" at bounding box center [434, 106] width 247 height 570
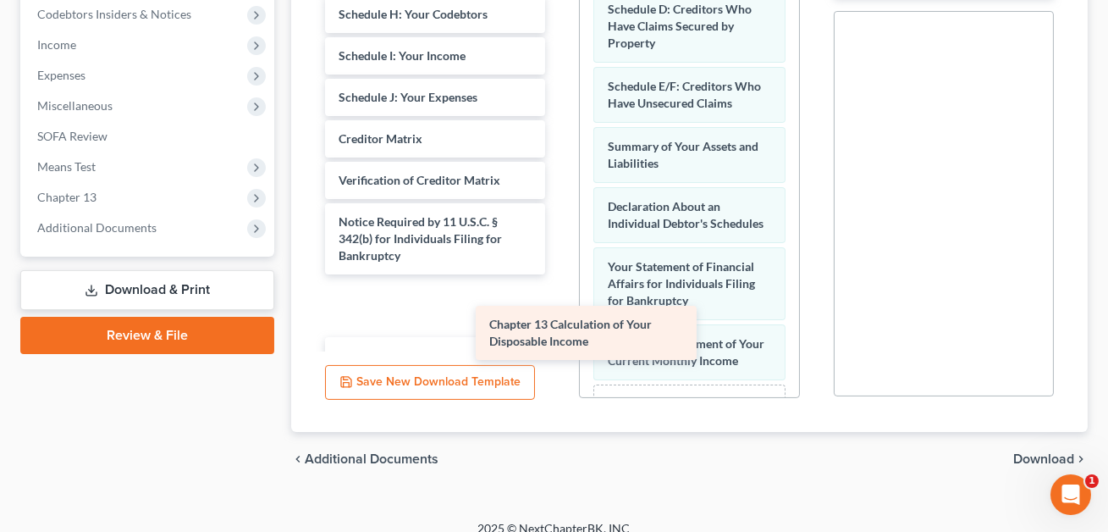
scroll to position [54, 0]
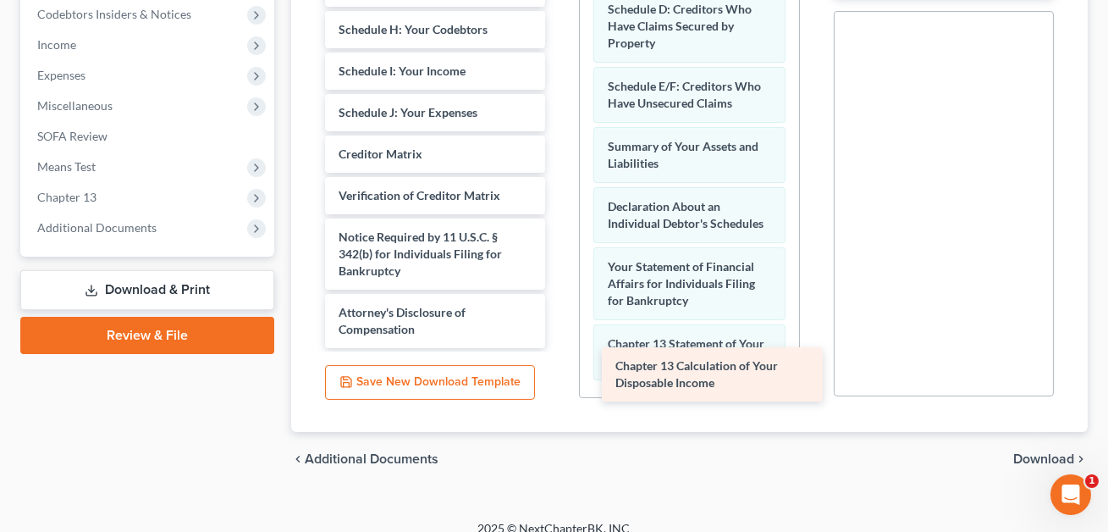
drag, startPoint x: 377, startPoint y: 122, endPoint x: 653, endPoint y: 368, distance: 369.2
click at [559, 348] on div "Chapter 13 Calculation of Your Disposable Income Voluntary Petition for Individ…" at bounding box center [434, 92] width 247 height 512
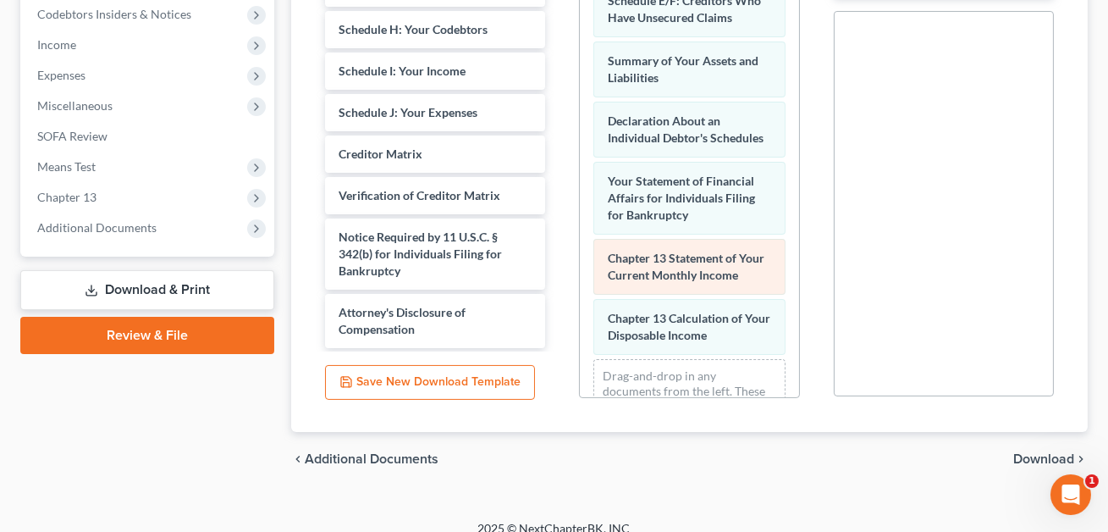
scroll to position [152, 0]
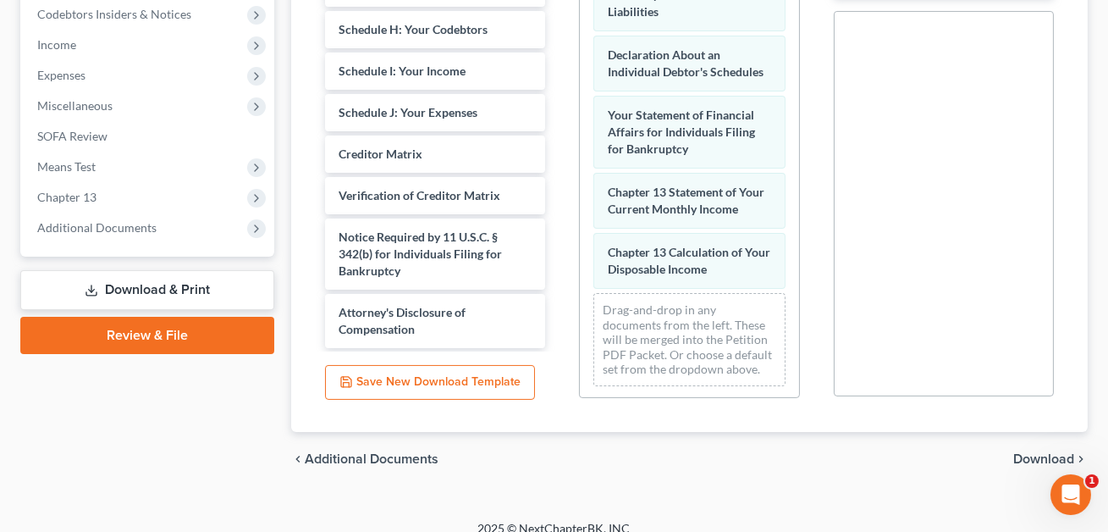
click at [1024, 452] on span "Download" at bounding box center [1043, 459] width 61 height 14
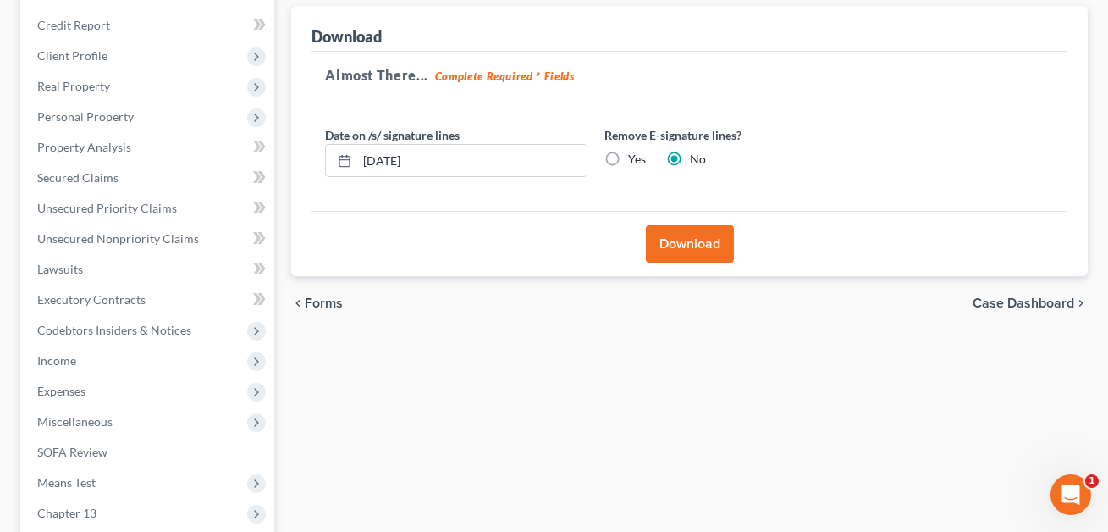
scroll to position [107, 0]
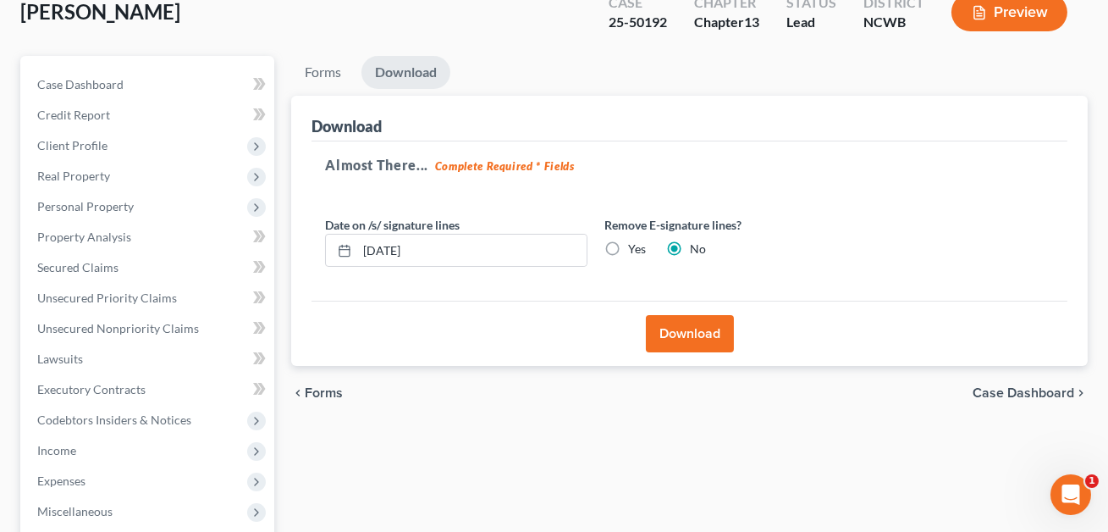
click at [686, 333] on button "Download" at bounding box center [690, 333] width 88 height 37
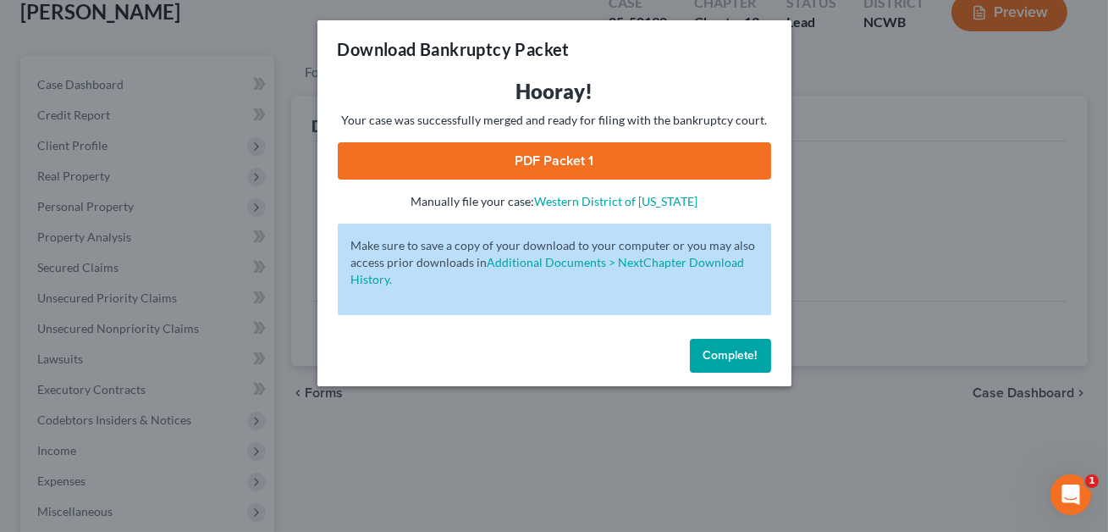
click at [564, 159] on link "PDF Packet 1" at bounding box center [554, 160] width 433 height 37
click at [722, 352] on span "Complete!" at bounding box center [730, 355] width 54 height 14
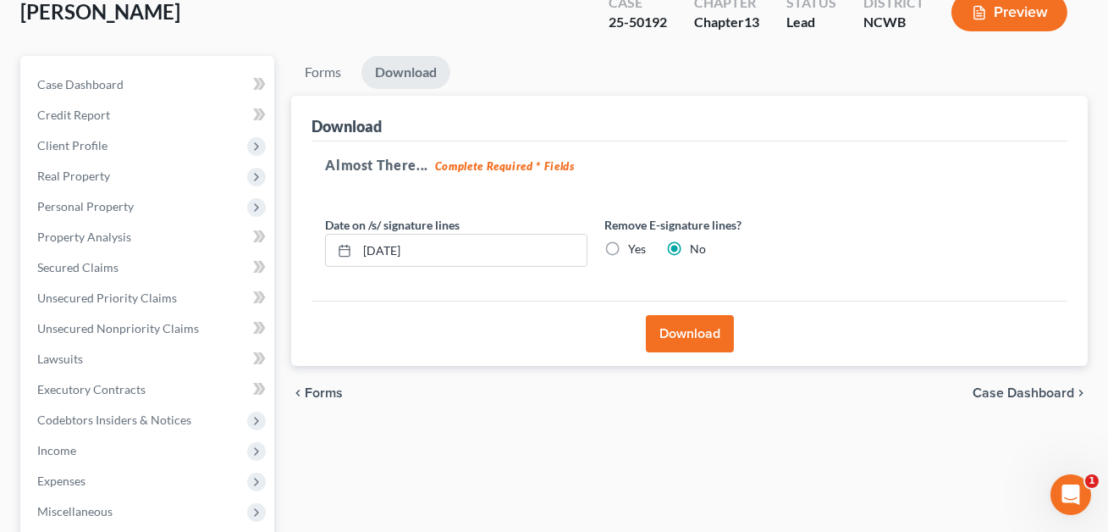
scroll to position [0, 0]
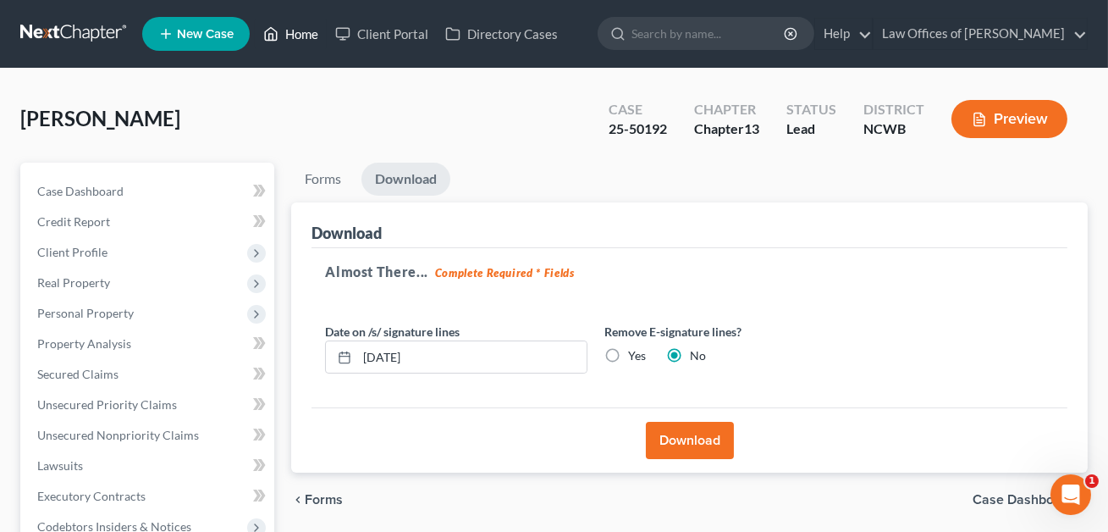
click at [302, 36] on link "Home" at bounding box center [291, 34] width 72 height 30
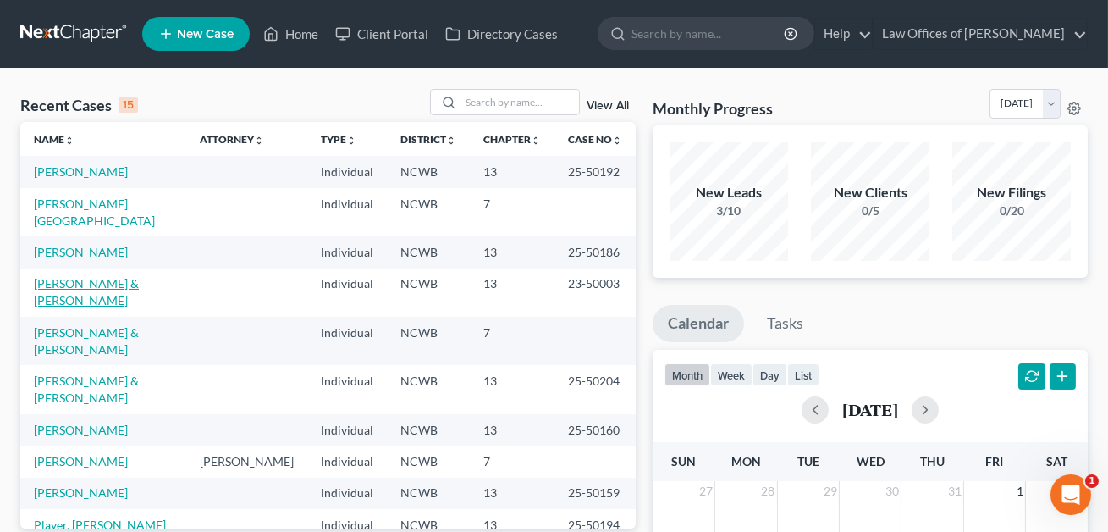
click at [105, 276] on link "[PERSON_NAME] & [PERSON_NAME]" at bounding box center [86, 291] width 105 height 31
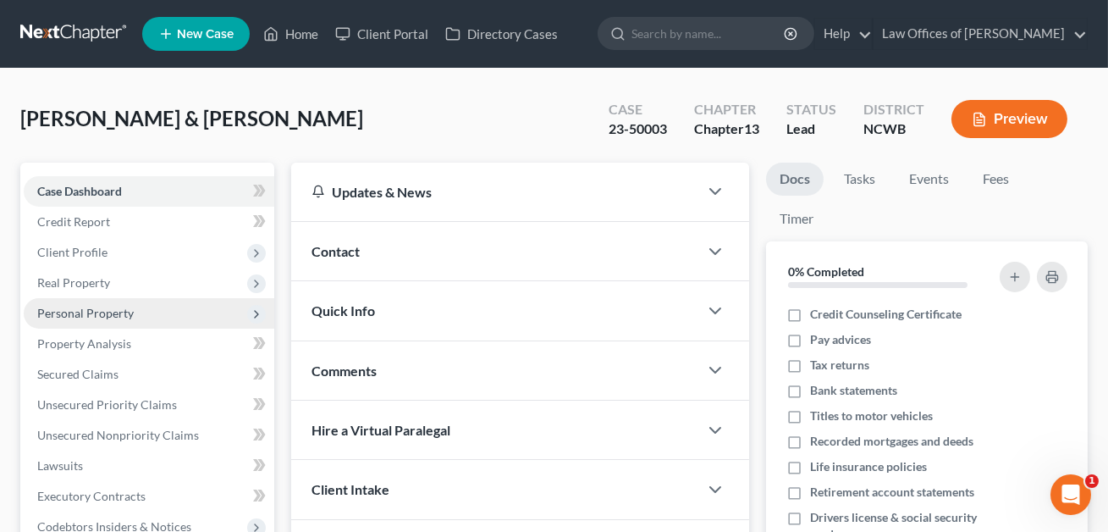
click at [76, 311] on span "Personal Property" at bounding box center [85, 313] width 96 height 14
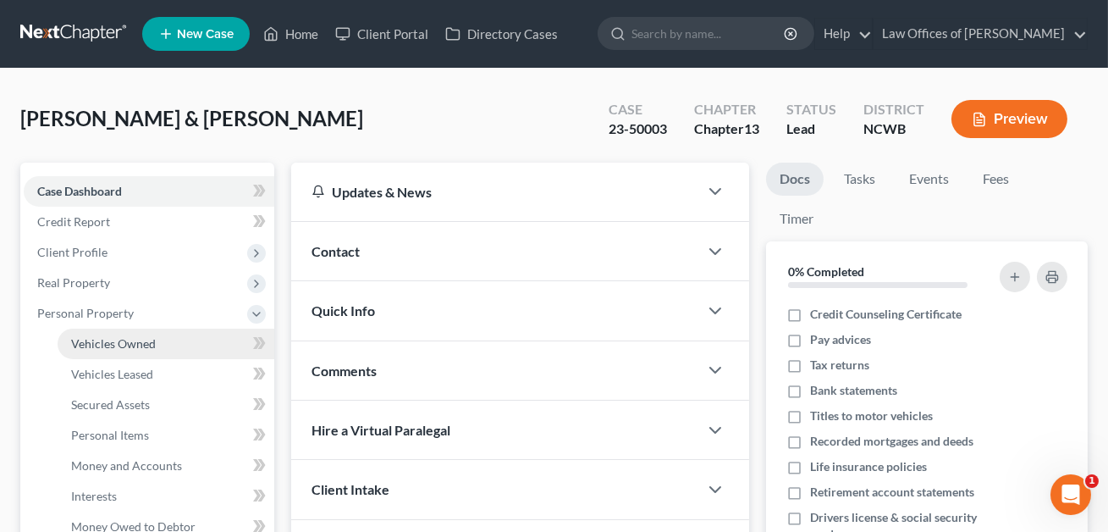
click at [105, 341] on span "Vehicles Owned" at bounding box center [113, 343] width 85 height 14
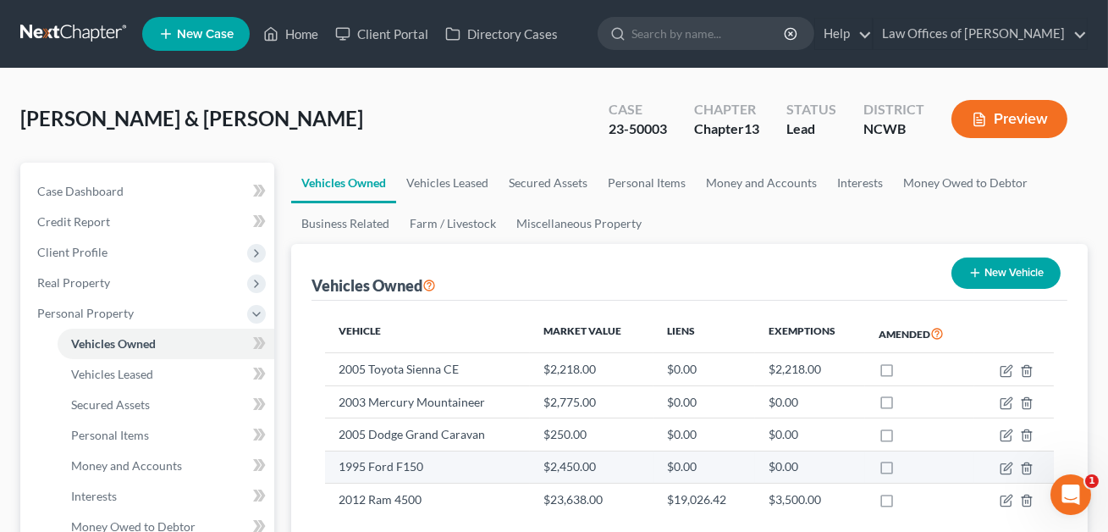
scroll to position [61, 0]
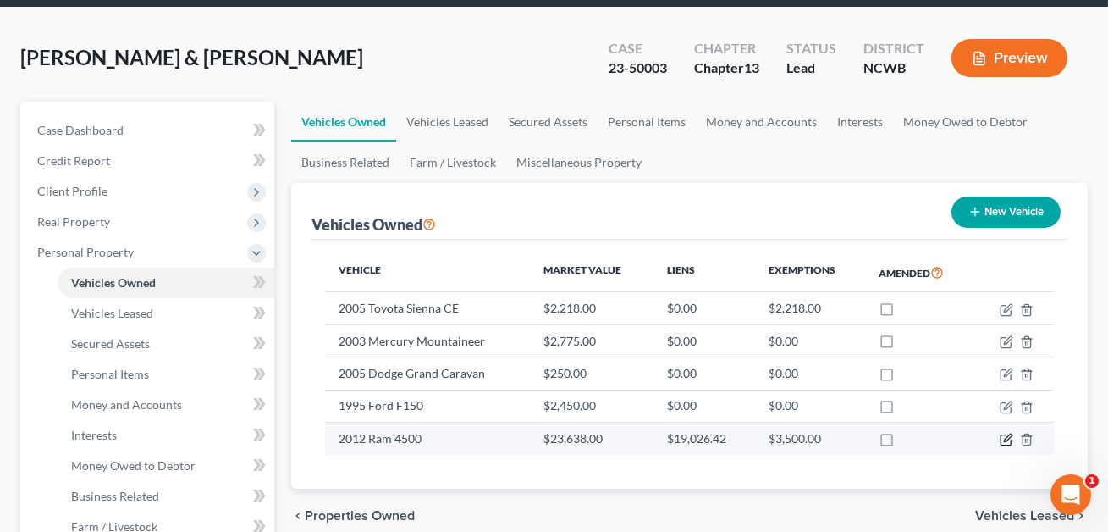
click at [1006, 439] on icon "button" at bounding box center [1008, 438] width 8 height 8
select select "0"
select select "14"
select select "2"
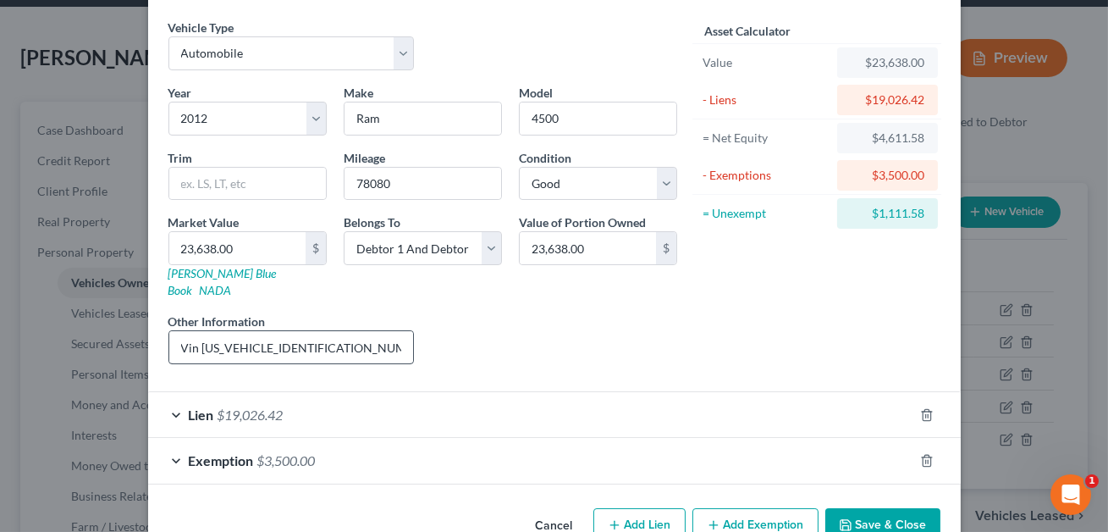
scroll to position [63, 0]
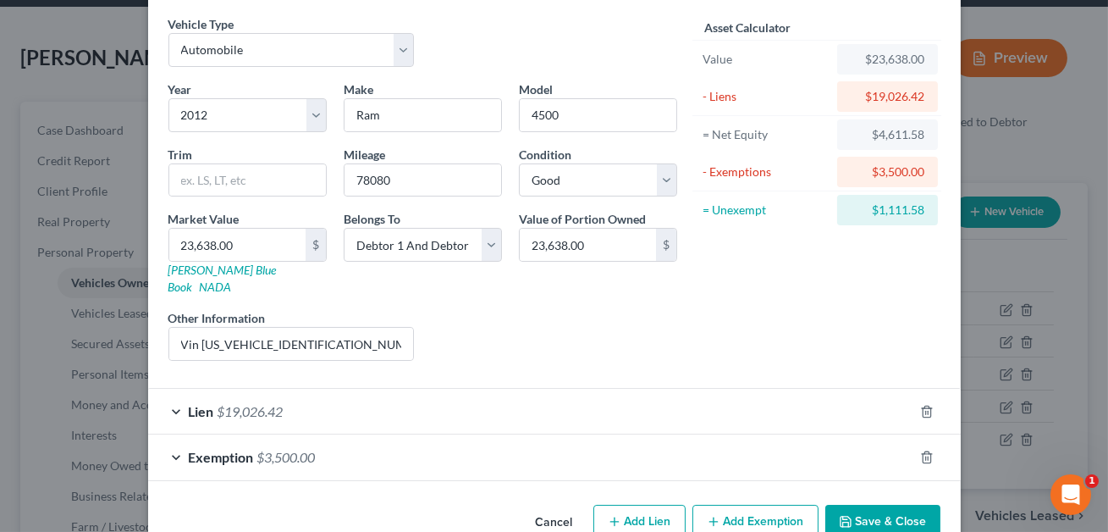
click at [550, 506] on button "Cancel" at bounding box center [554, 523] width 64 height 34
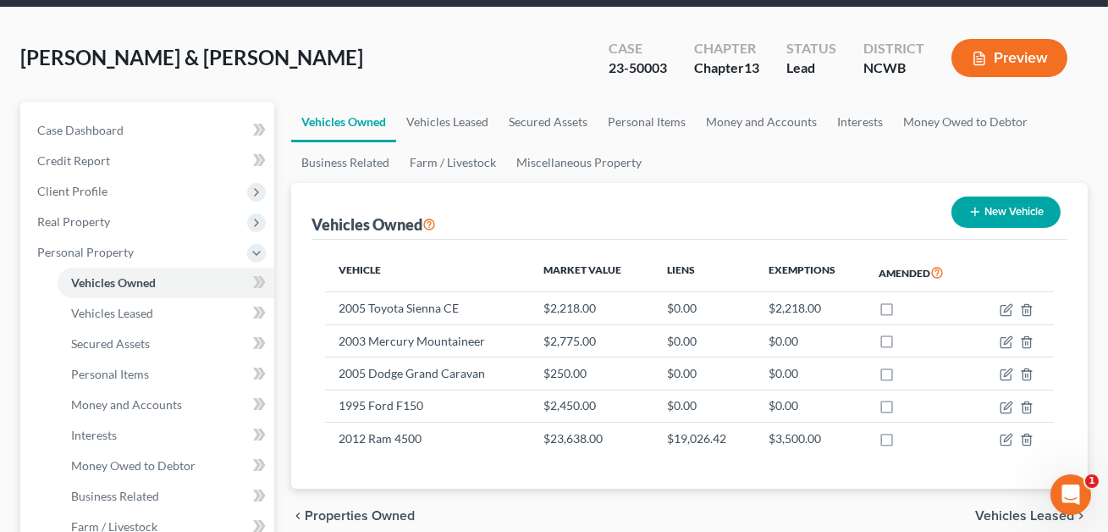
scroll to position [0, 0]
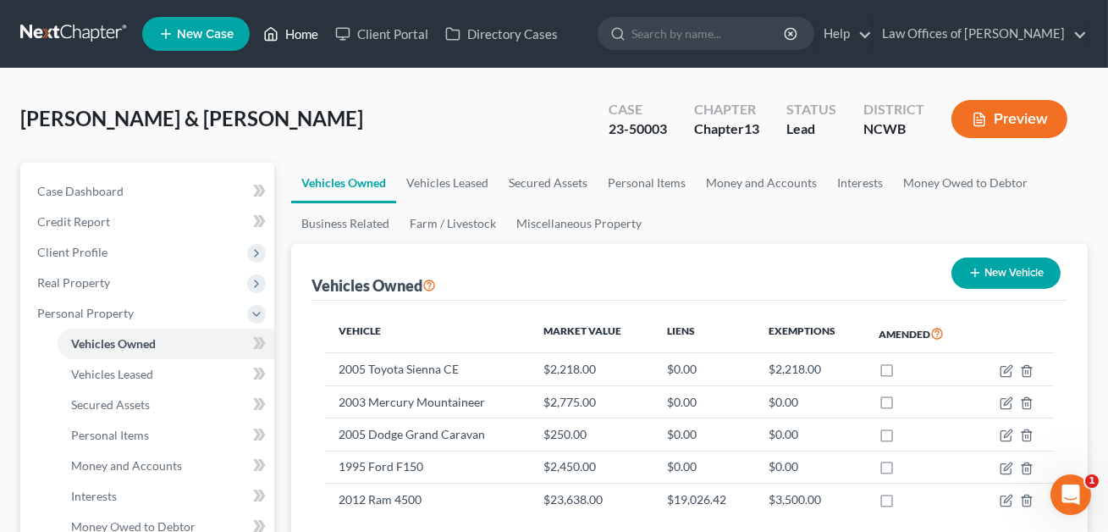
click at [306, 34] on link "Home" at bounding box center [291, 34] width 72 height 30
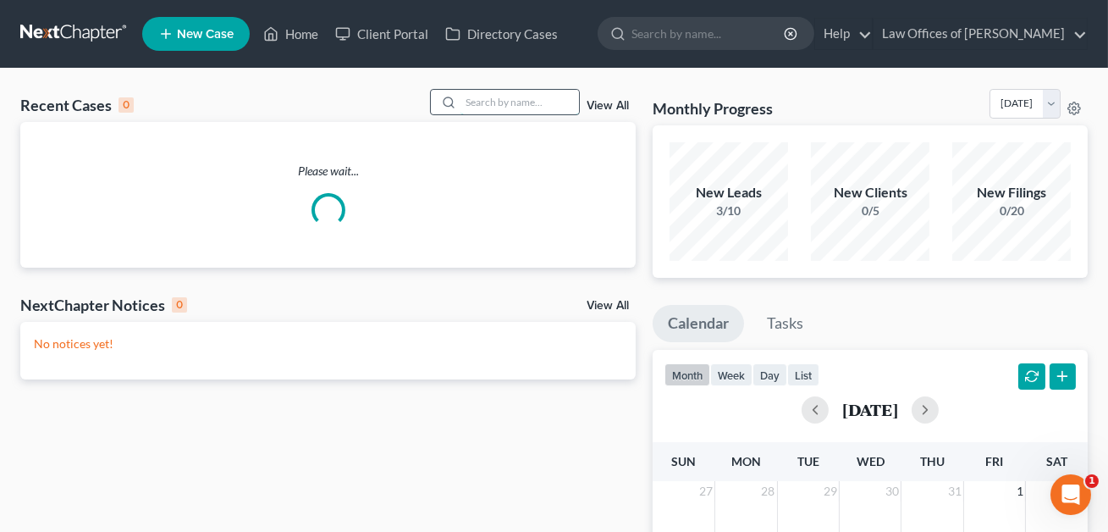
click at [466, 102] on input "search" at bounding box center [519, 102] width 118 height 25
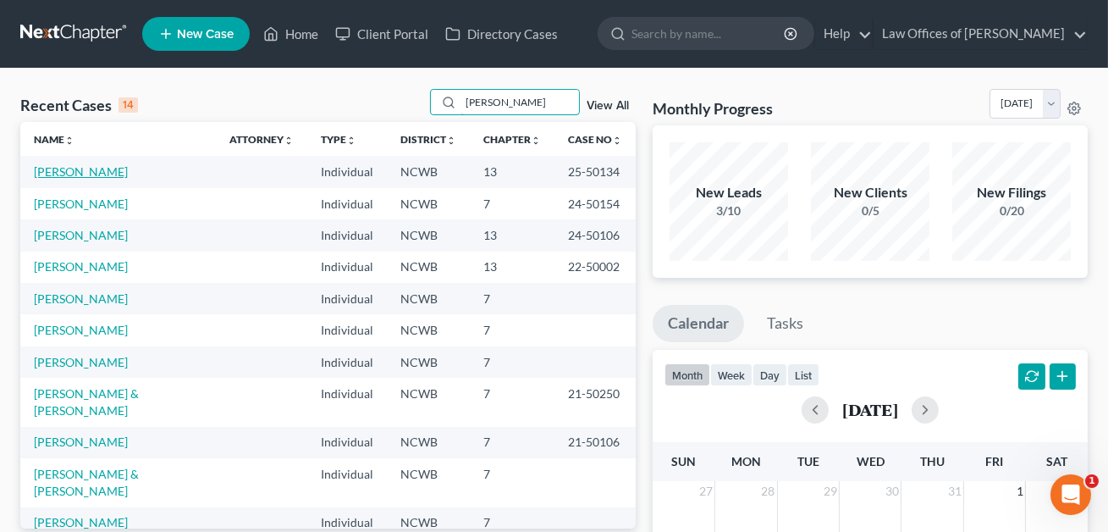
type input "[PERSON_NAME]"
click at [118, 172] on link "[PERSON_NAME]" at bounding box center [81, 171] width 94 height 14
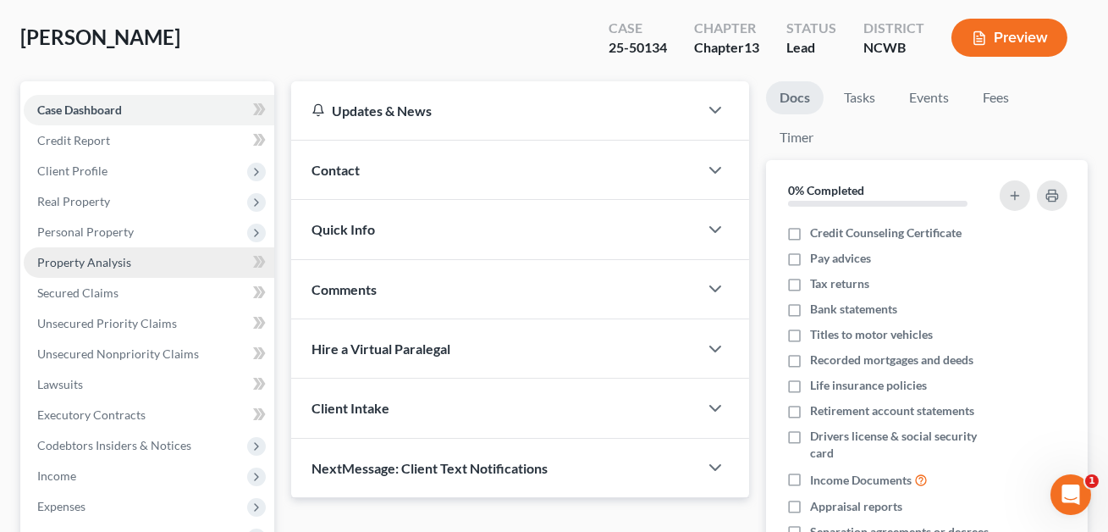
scroll to position [84, 0]
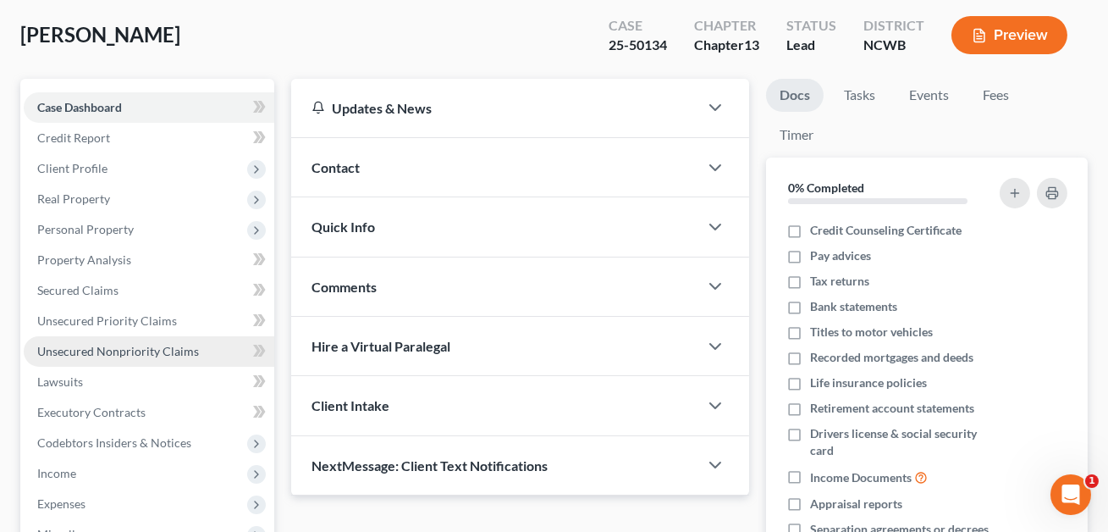
click at [135, 344] on span "Unsecured Nonpriority Claims" at bounding box center [118, 351] width 162 height 14
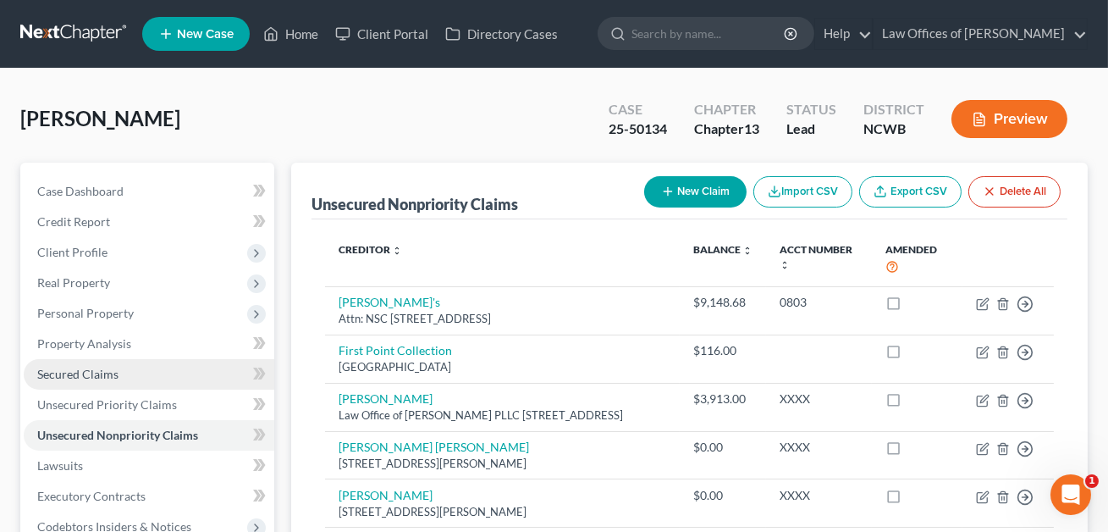
click at [92, 370] on span "Secured Claims" at bounding box center [77, 373] width 81 height 14
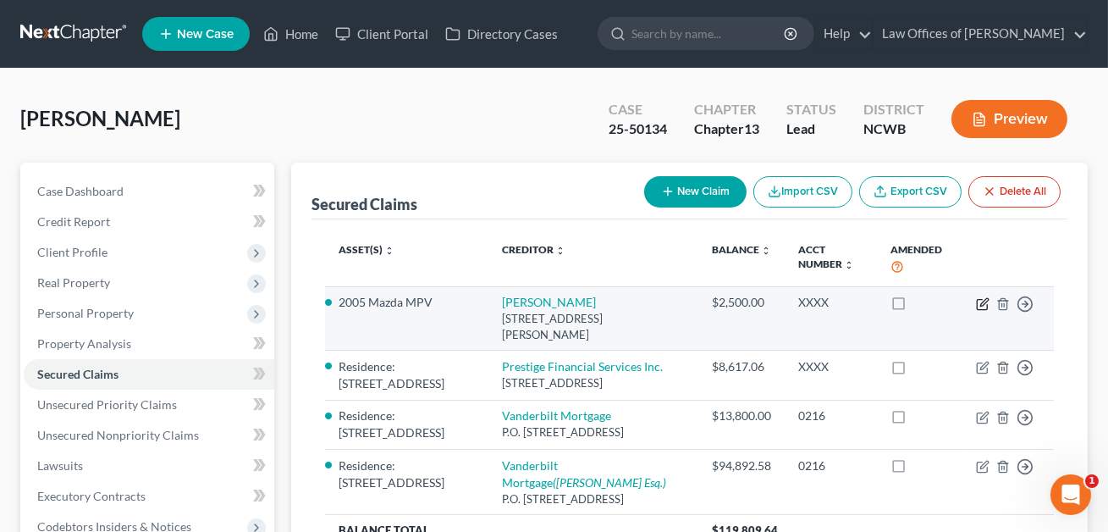
click at [981, 304] on icon "button" at bounding box center [984, 302] width 8 height 8
select select "28"
select select "0"
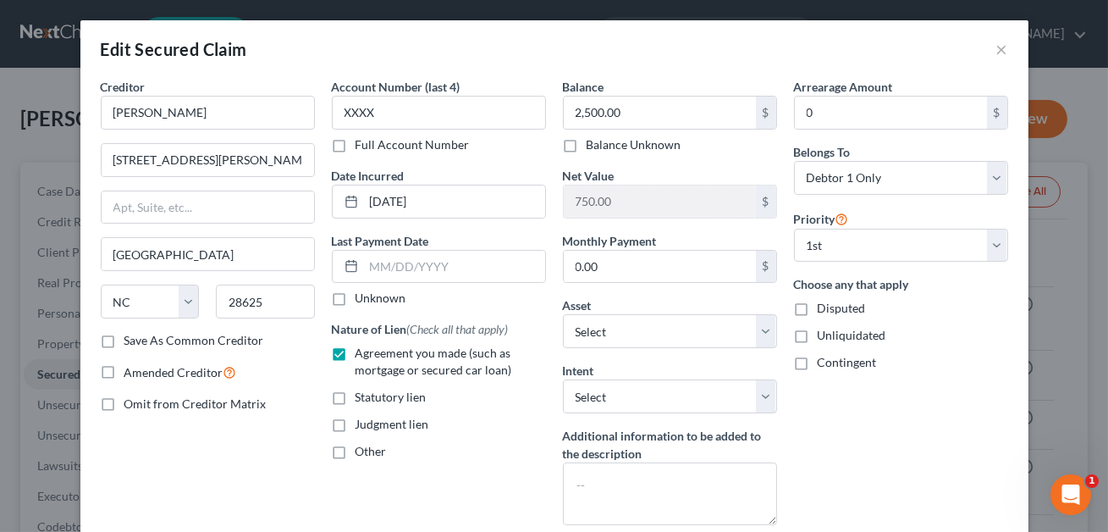
scroll to position [161, 0]
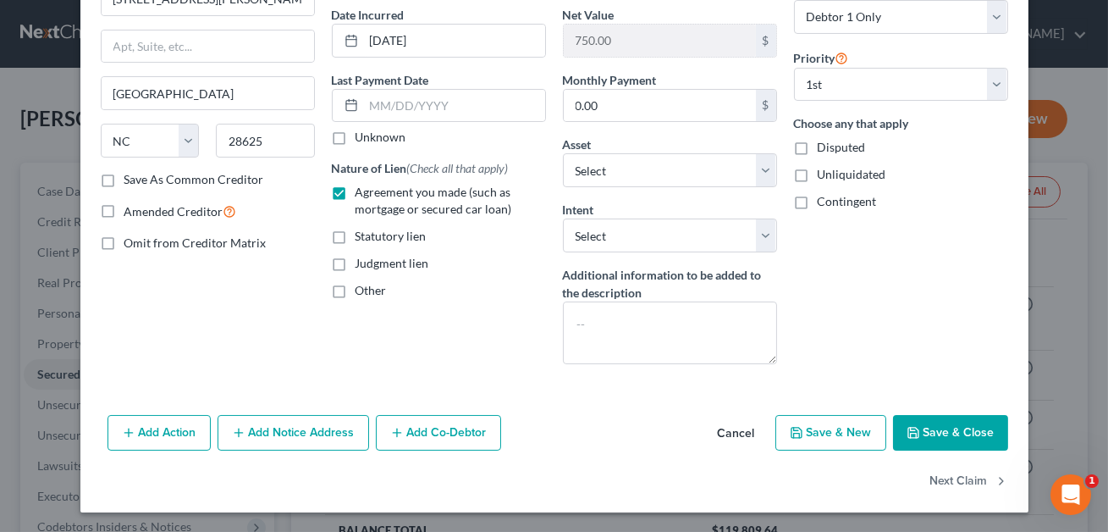
click at [732, 430] on button "Cancel" at bounding box center [736, 433] width 64 height 34
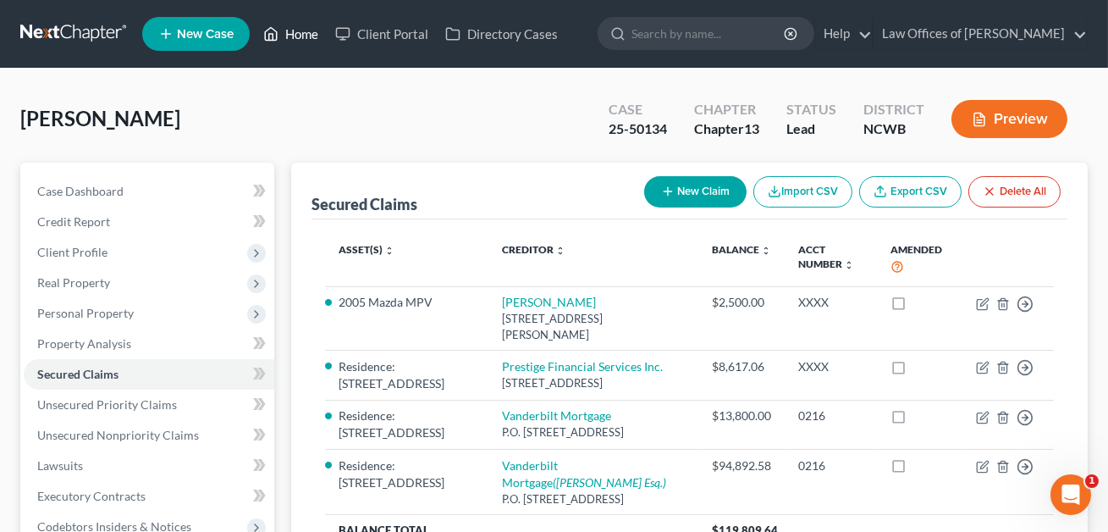
click at [309, 32] on link "Home" at bounding box center [291, 34] width 72 height 30
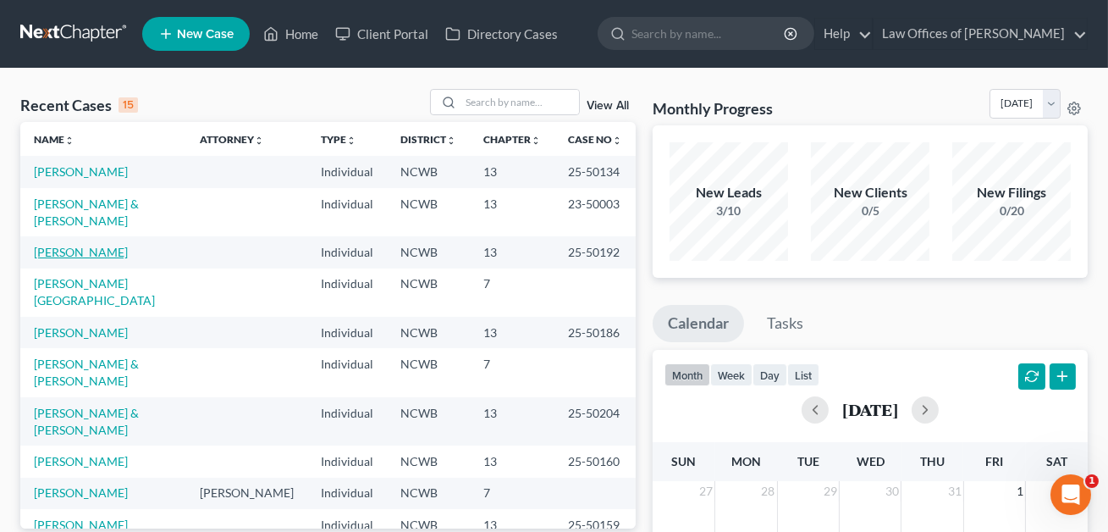
click at [83, 245] on link "[PERSON_NAME]" at bounding box center [81, 252] width 94 height 14
